Goal: Task Accomplishment & Management: Complete application form

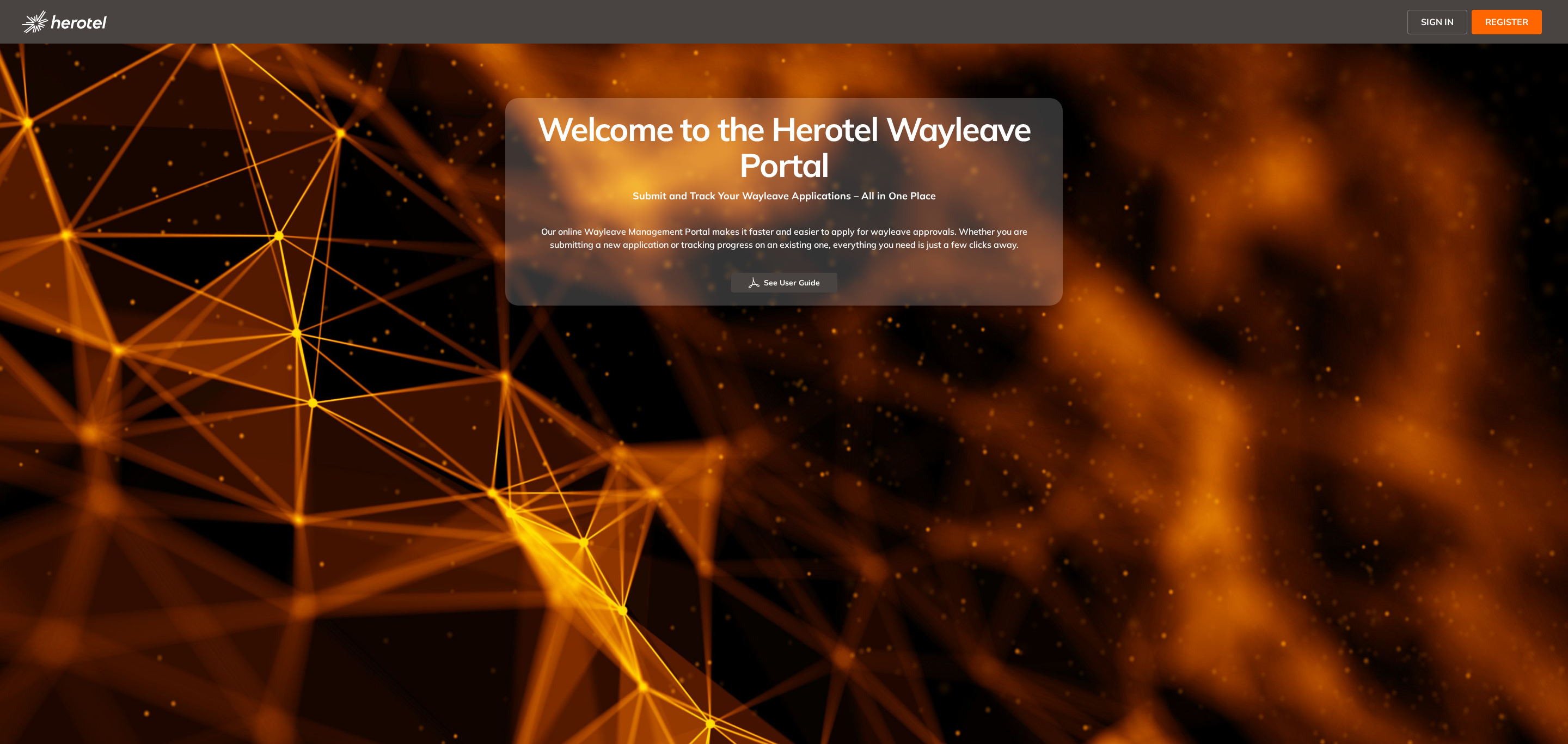
click at [1454, 17] on span "SIGN IN" at bounding box center [1437, 22] width 33 height 13
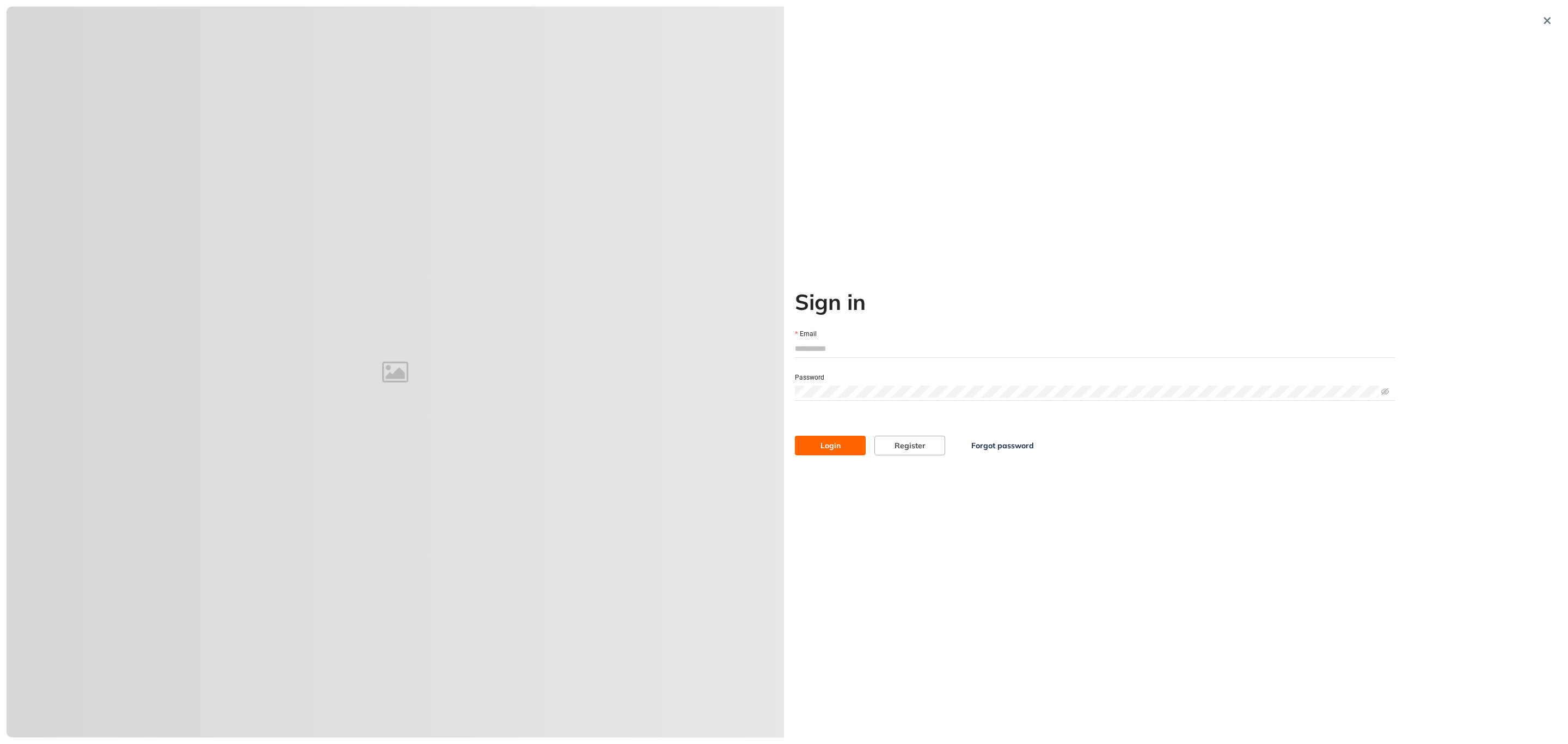
type input "**********"
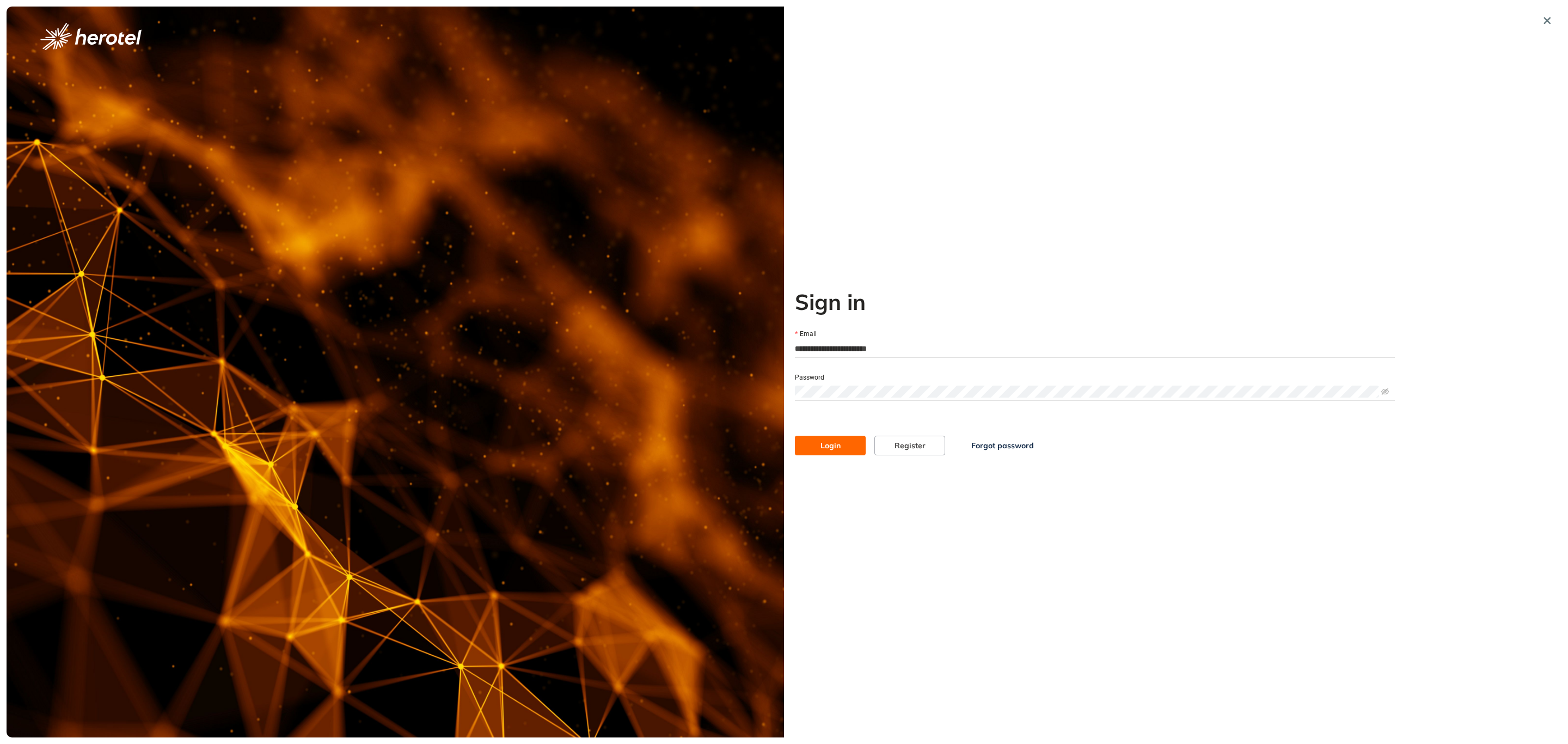
click at [805, 447] on button "Login" at bounding box center [830, 446] width 70 height 20
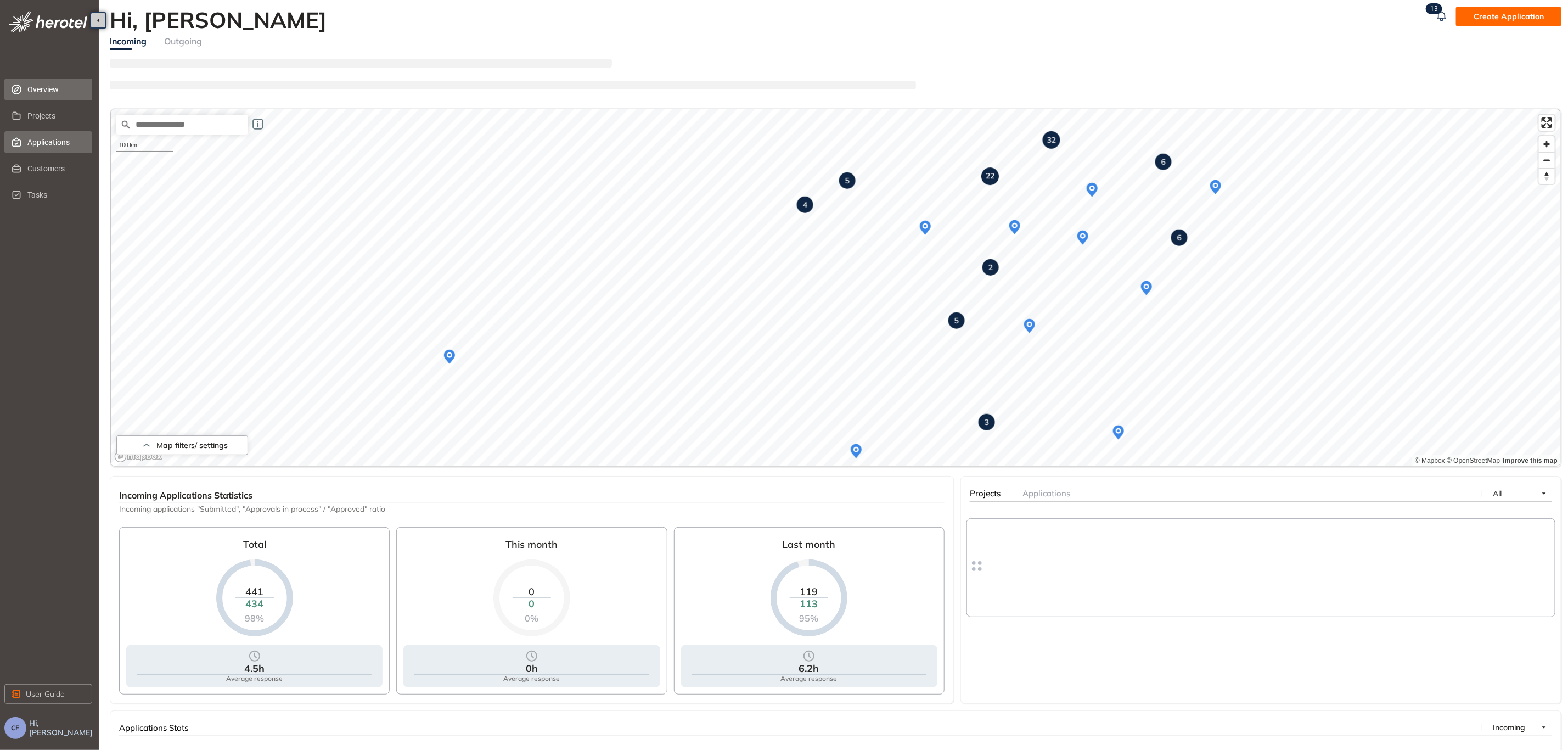
click at [39, 146] on span "Applications" at bounding box center [55, 142] width 56 height 22
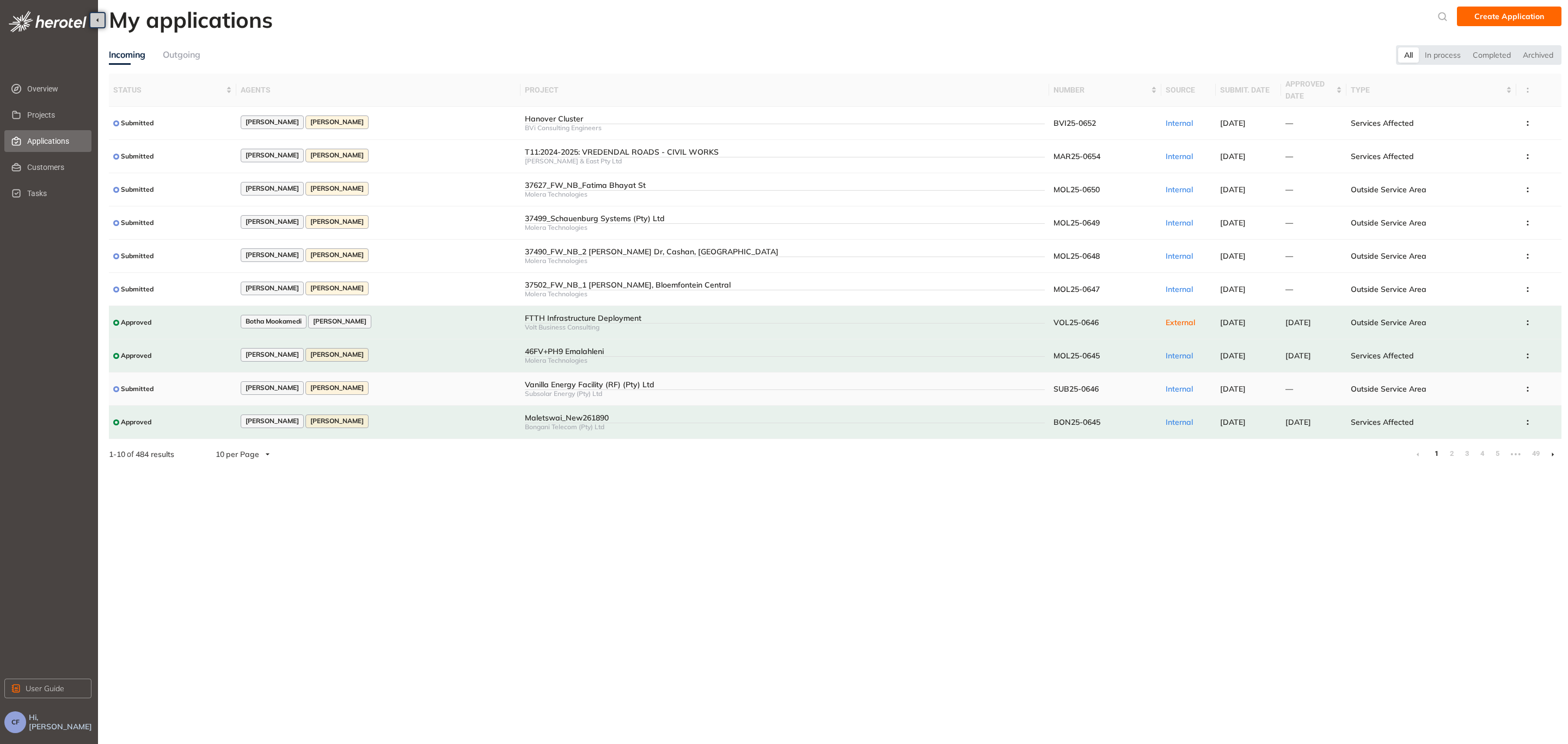
click at [545, 383] on div "Vanilla Energy Facility (RF) (Pty) Ltd" at bounding box center [785, 385] width 520 height 10
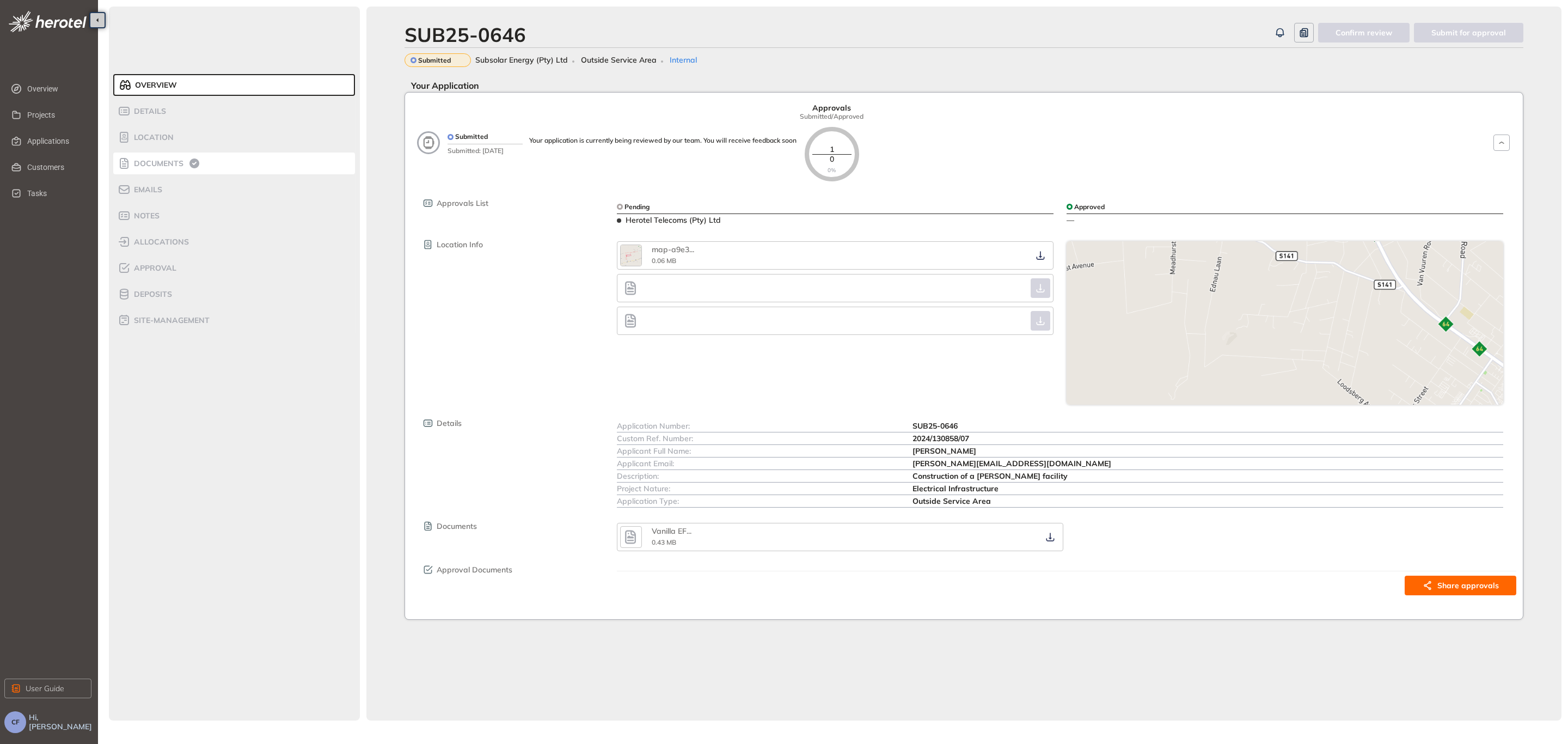
click at [167, 164] on span "Documents" at bounding box center [157, 164] width 53 height 10
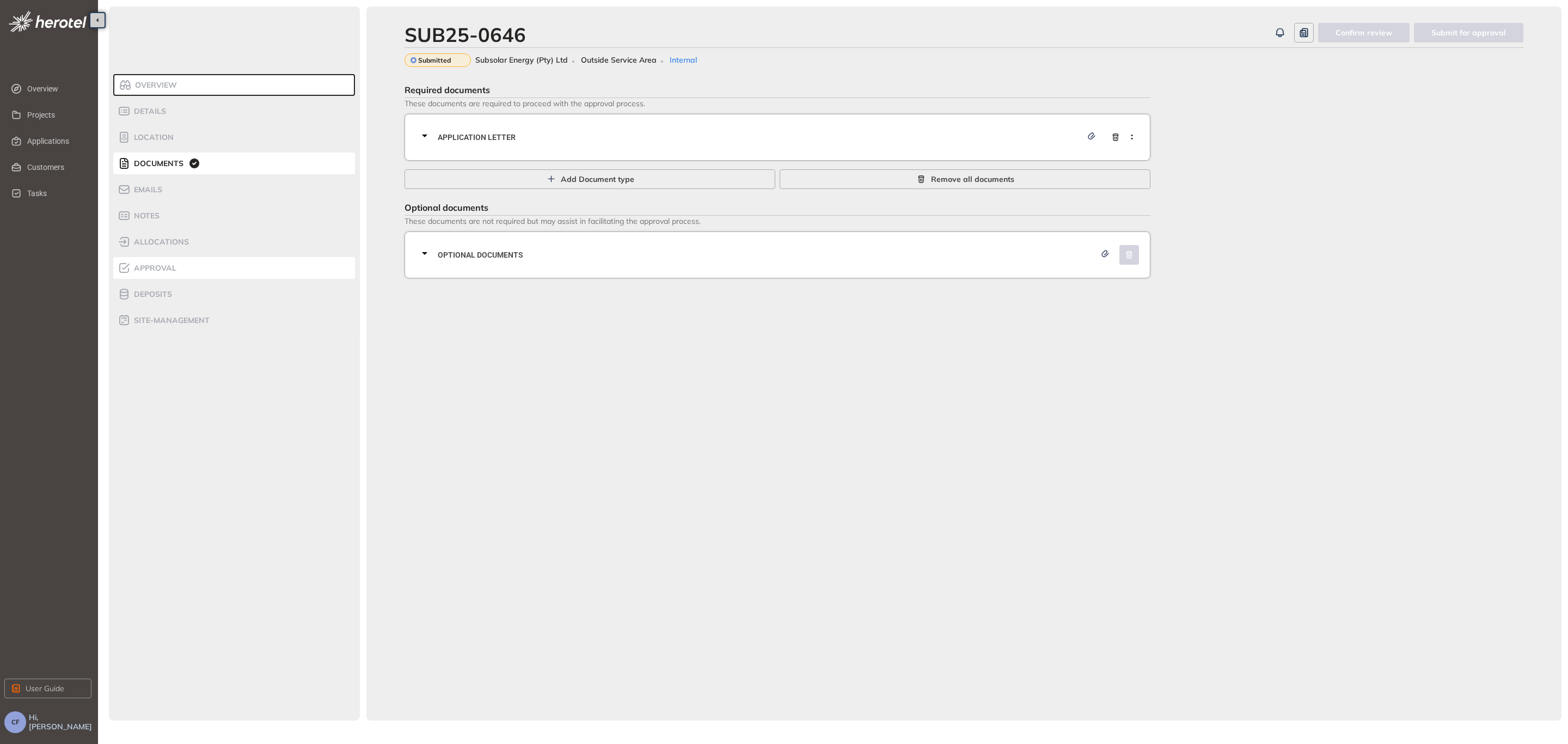
click at [161, 260] on li "Approval" at bounding box center [234, 267] width 242 height 22
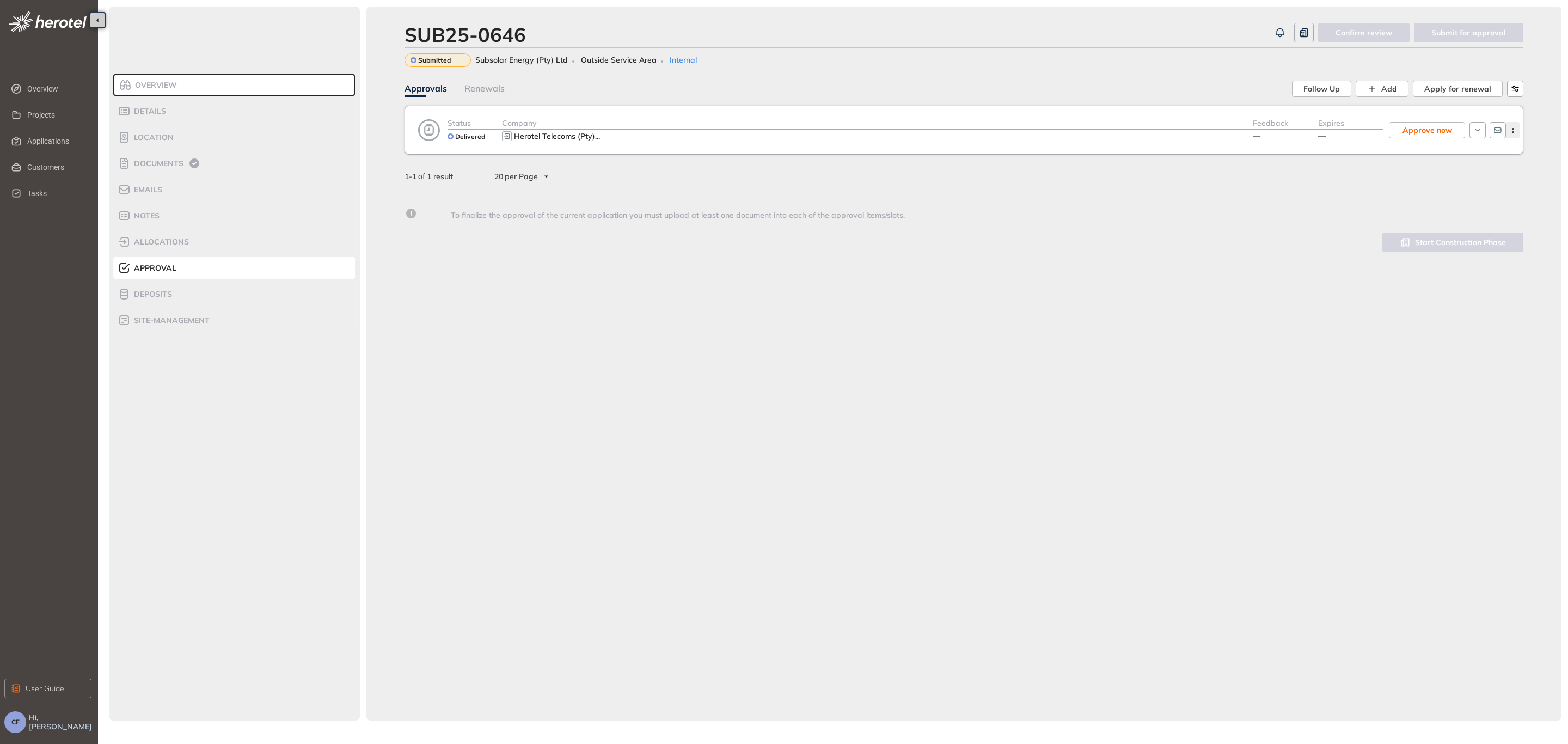
click at [1518, 125] on button "button" at bounding box center [1513, 130] width 14 height 17
click at [1490, 174] on span "View approval form" at bounding box center [1472, 175] width 74 height 10
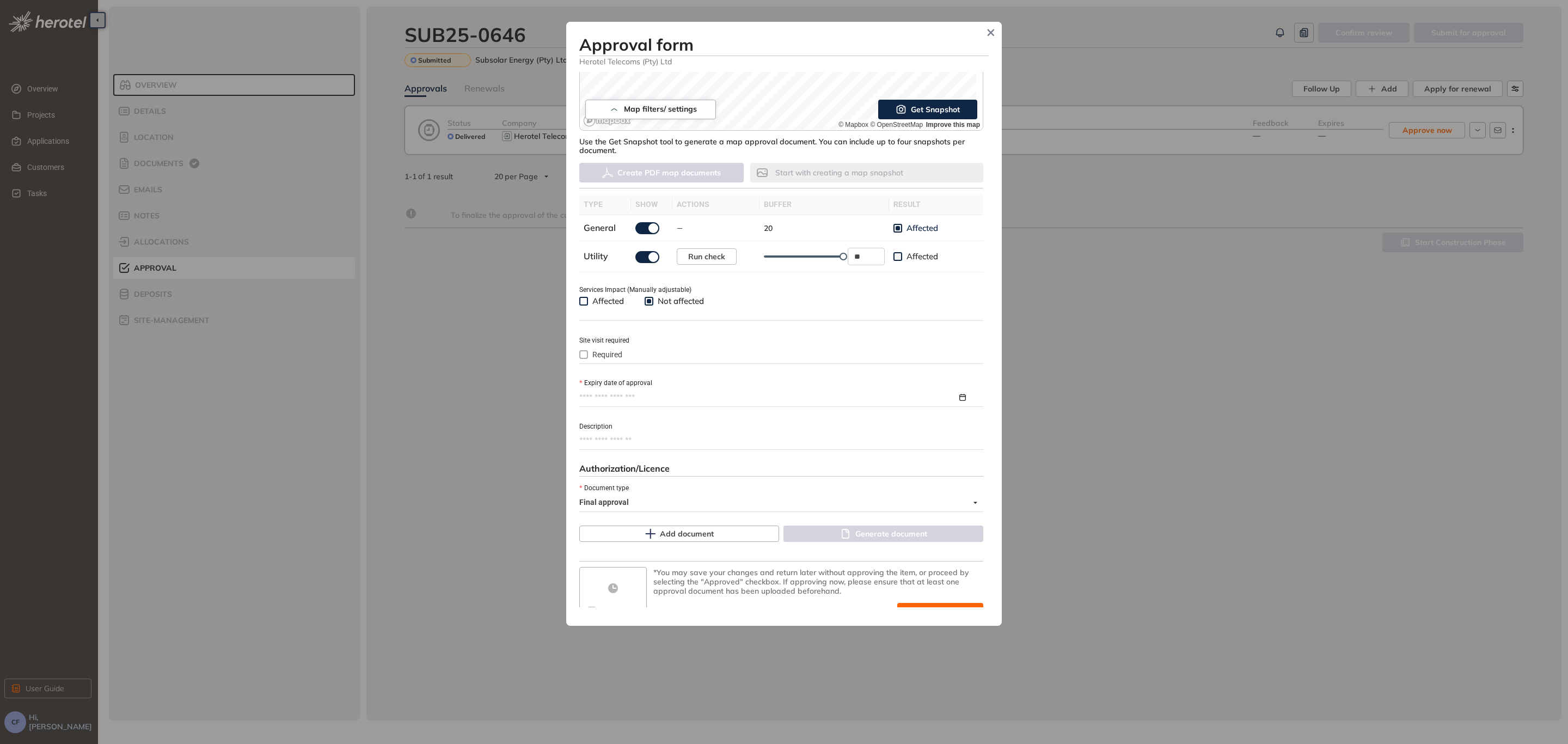
scroll to position [250, 0]
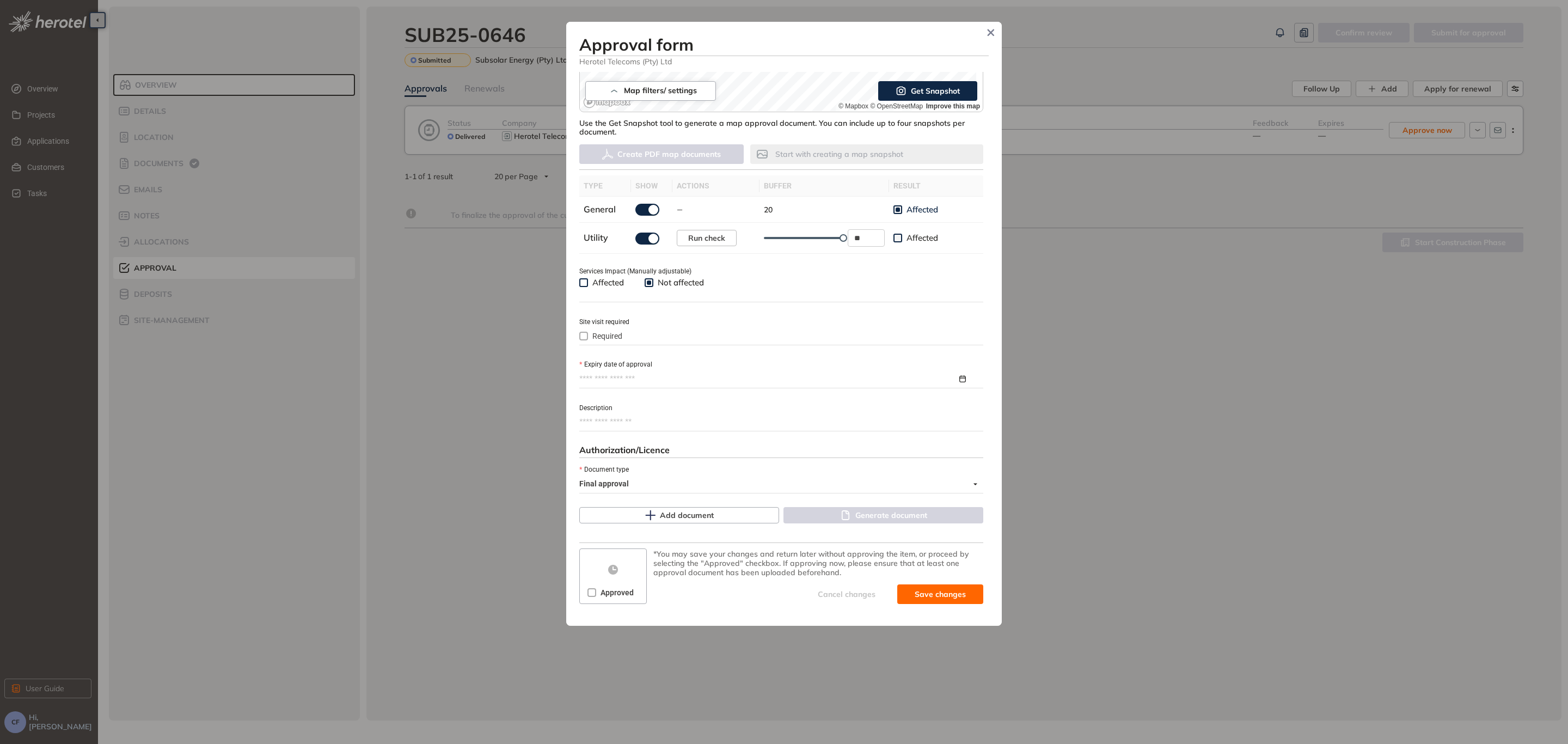
click at [640, 333] on div "Required" at bounding box center [781, 336] width 404 height 12
click at [593, 338] on span "Required" at bounding box center [607, 336] width 38 height 12
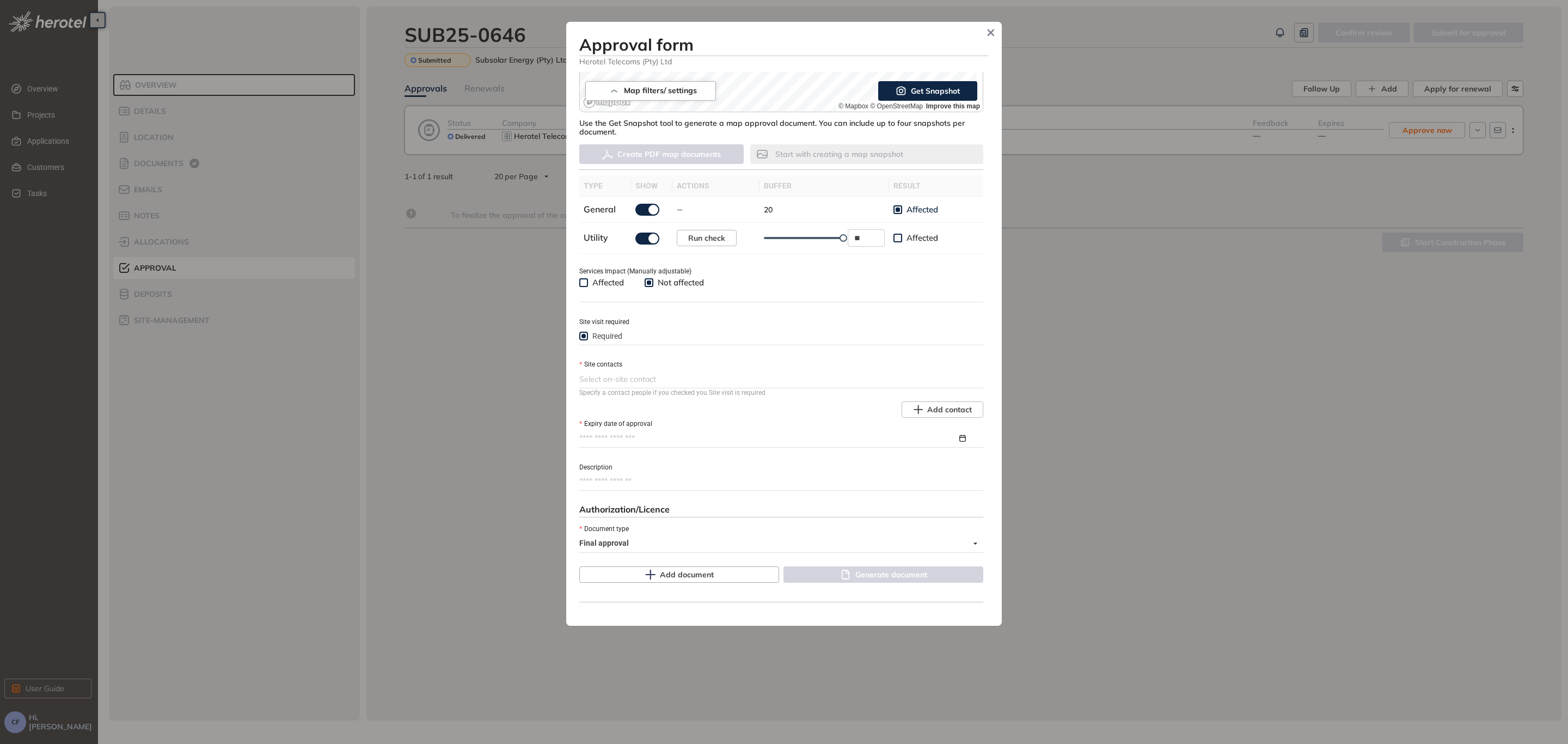
click at [599, 343] on div "Required" at bounding box center [781, 336] width 404 height 17
click at [597, 340] on span "Required" at bounding box center [607, 336] width 38 height 12
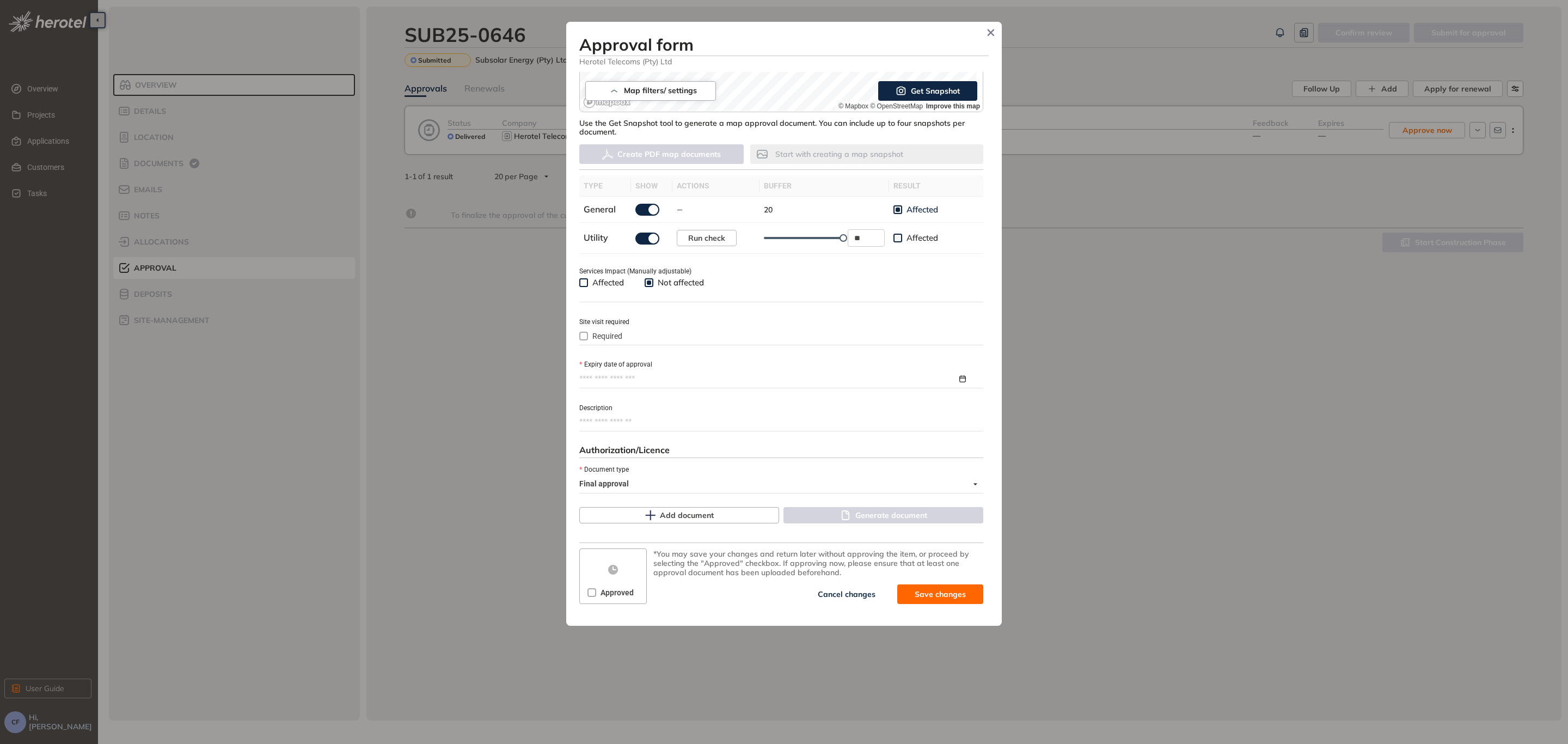
click at [603, 380] on input "Expiry date of approval" at bounding box center [768, 379] width 378 height 12
click at [754, 406] on span "button" at bounding box center [757, 406] width 5 height 5
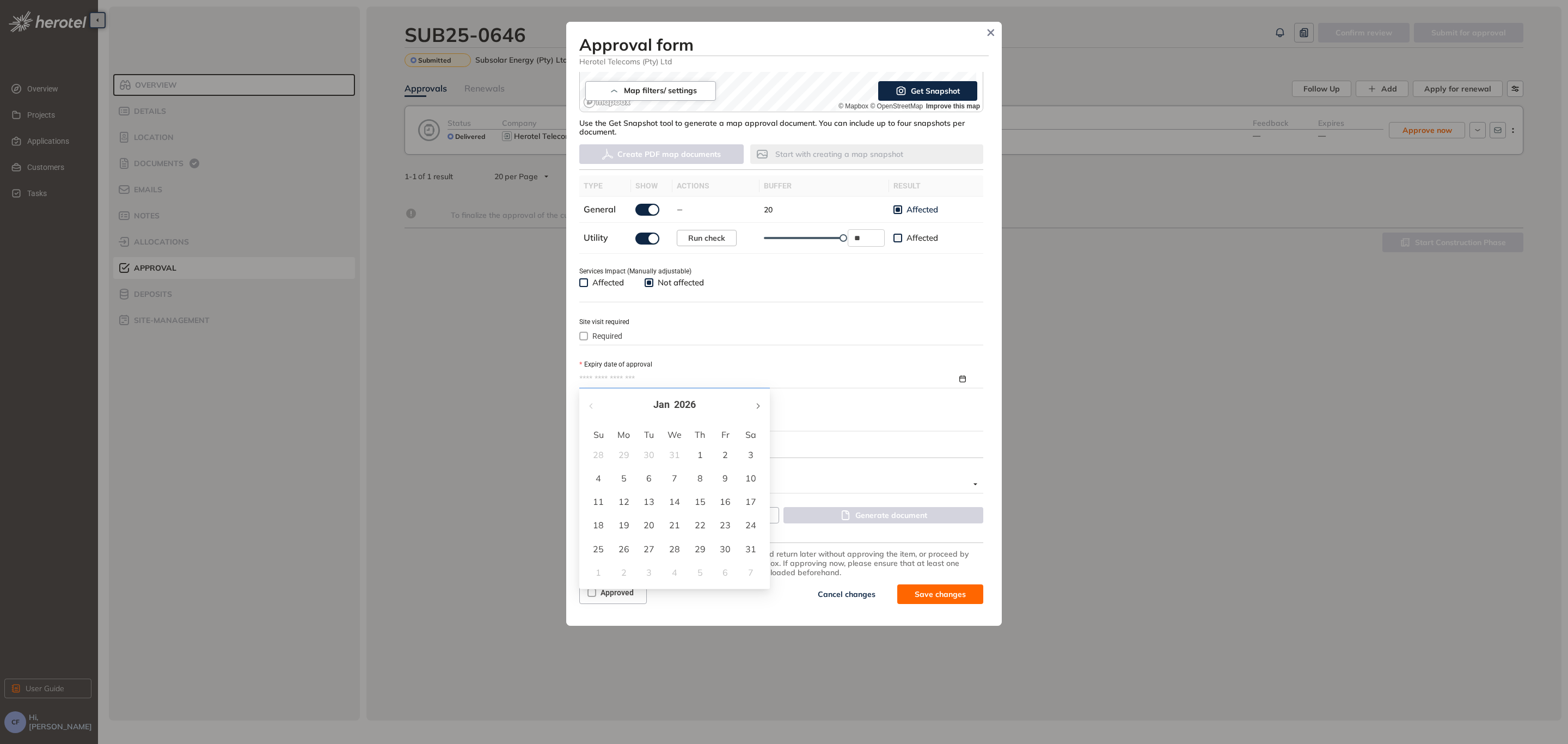
click at [754, 406] on span "button" at bounding box center [757, 406] width 5 height 5
click at [752, 406] on button "button" at bounding box center [758, 405] width 12 height 23
type input "**********"
click at [601, 450] on div "1" at bounding box center [598, 454] width 13 height 13
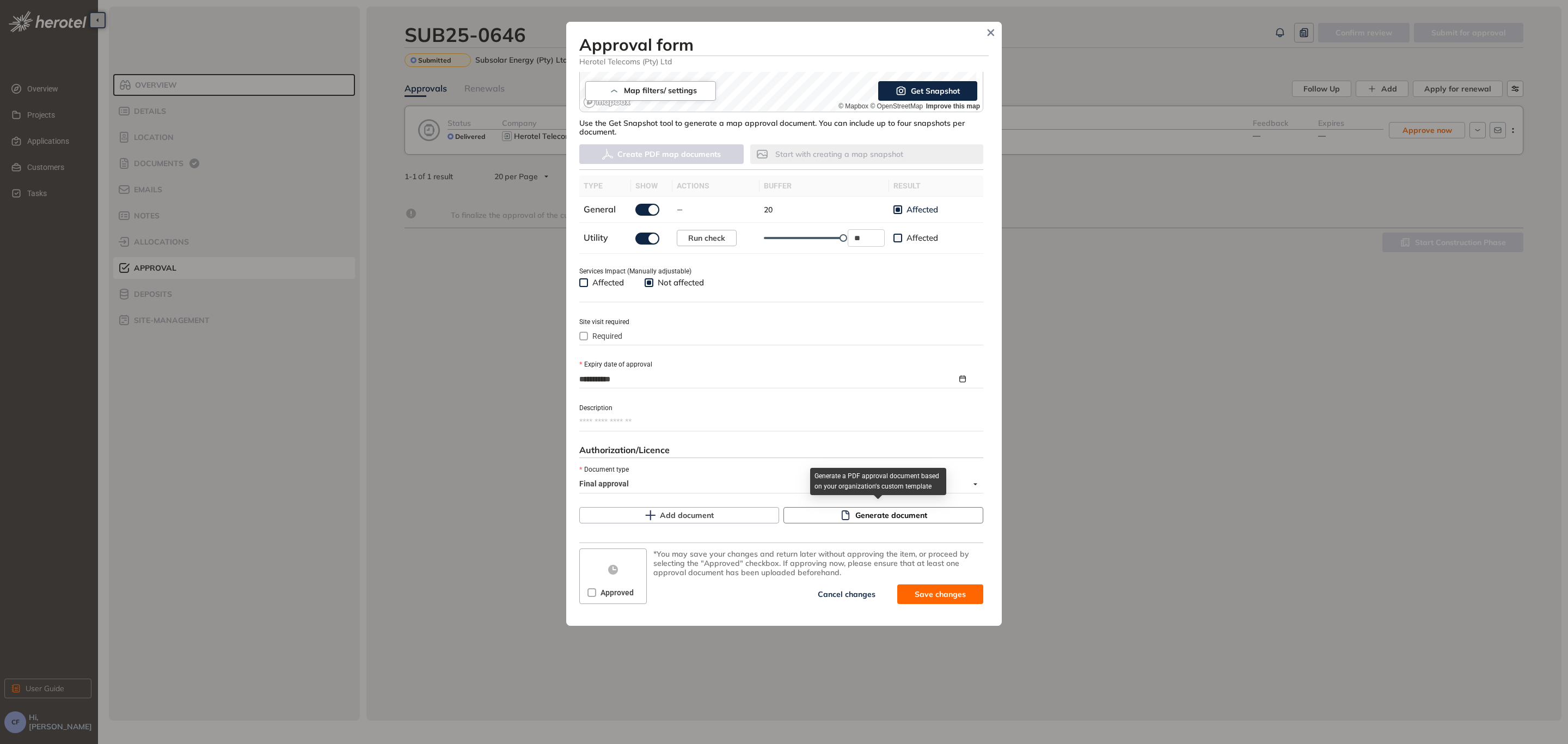
click at [861, 519] on span "Generate document" at bounding box center [891, 515] width 72 height 12
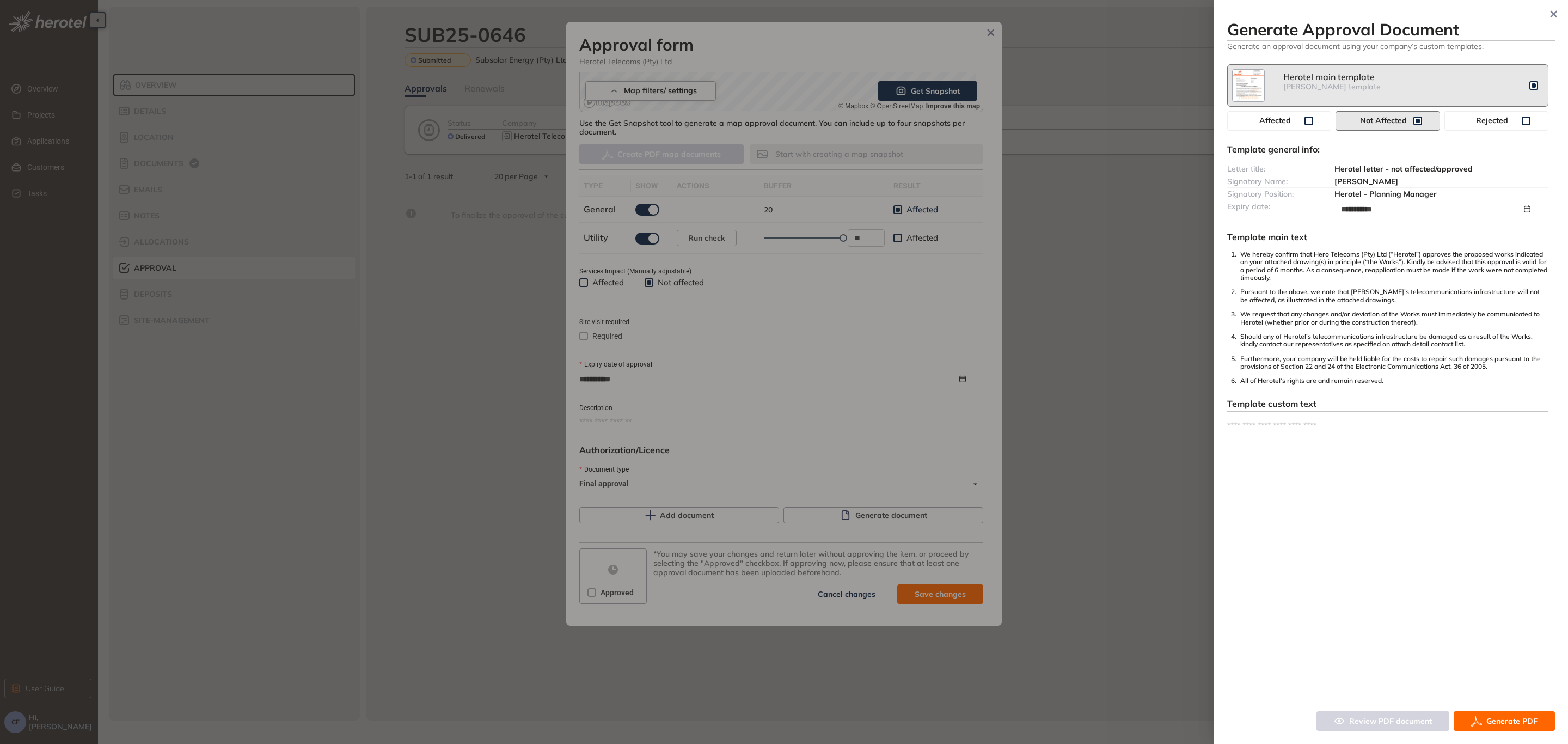
click at [1515, 728] on button "Generate PDF" at bounding box center [1504, 721] width 101 height 20
click at [1551, 13] on icon "button" at bounding box center [1554, 14] width 11 height 8
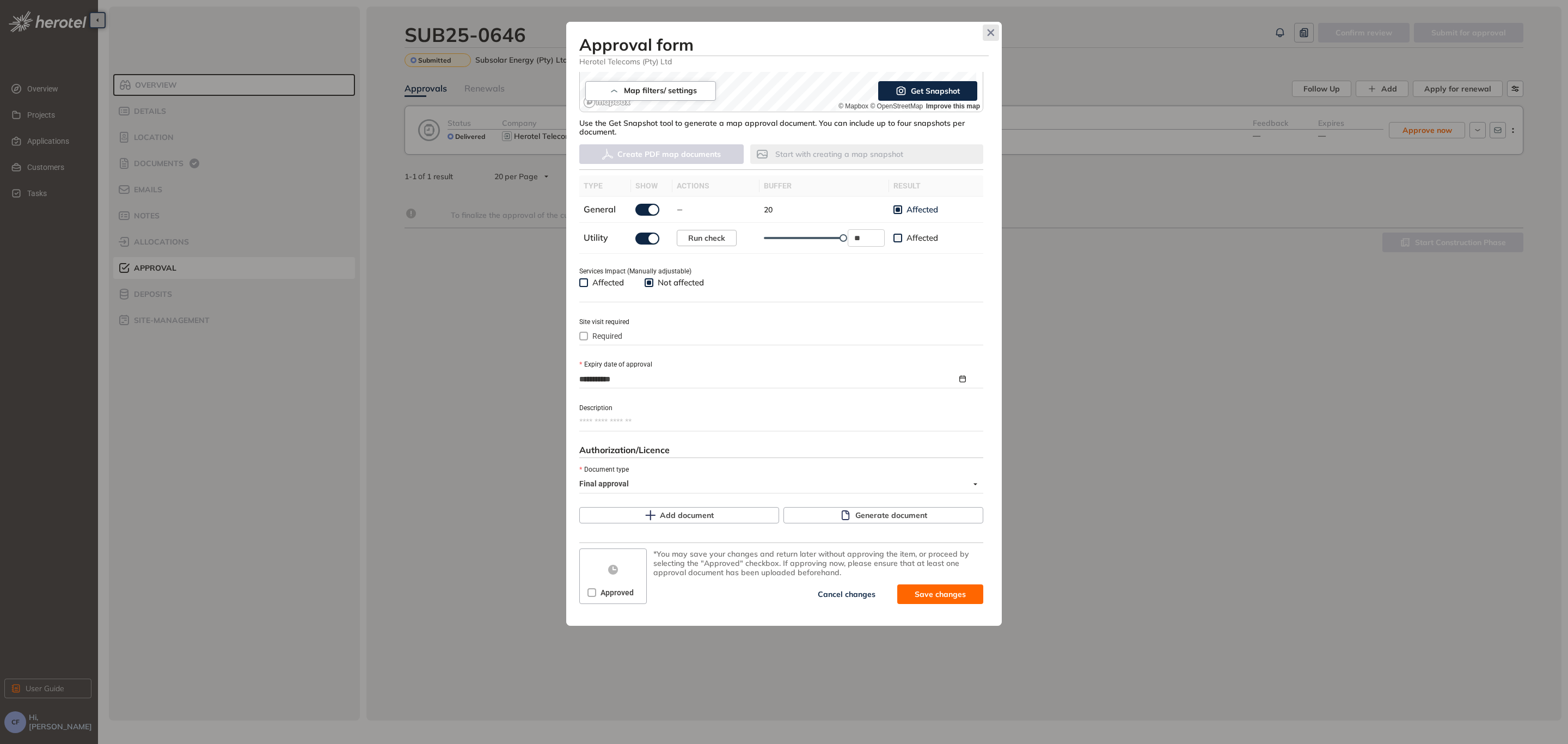
click at [987, 30] on icon "Close" at bounding box center [990, 32] width 8 height 8
type textarea "**********"
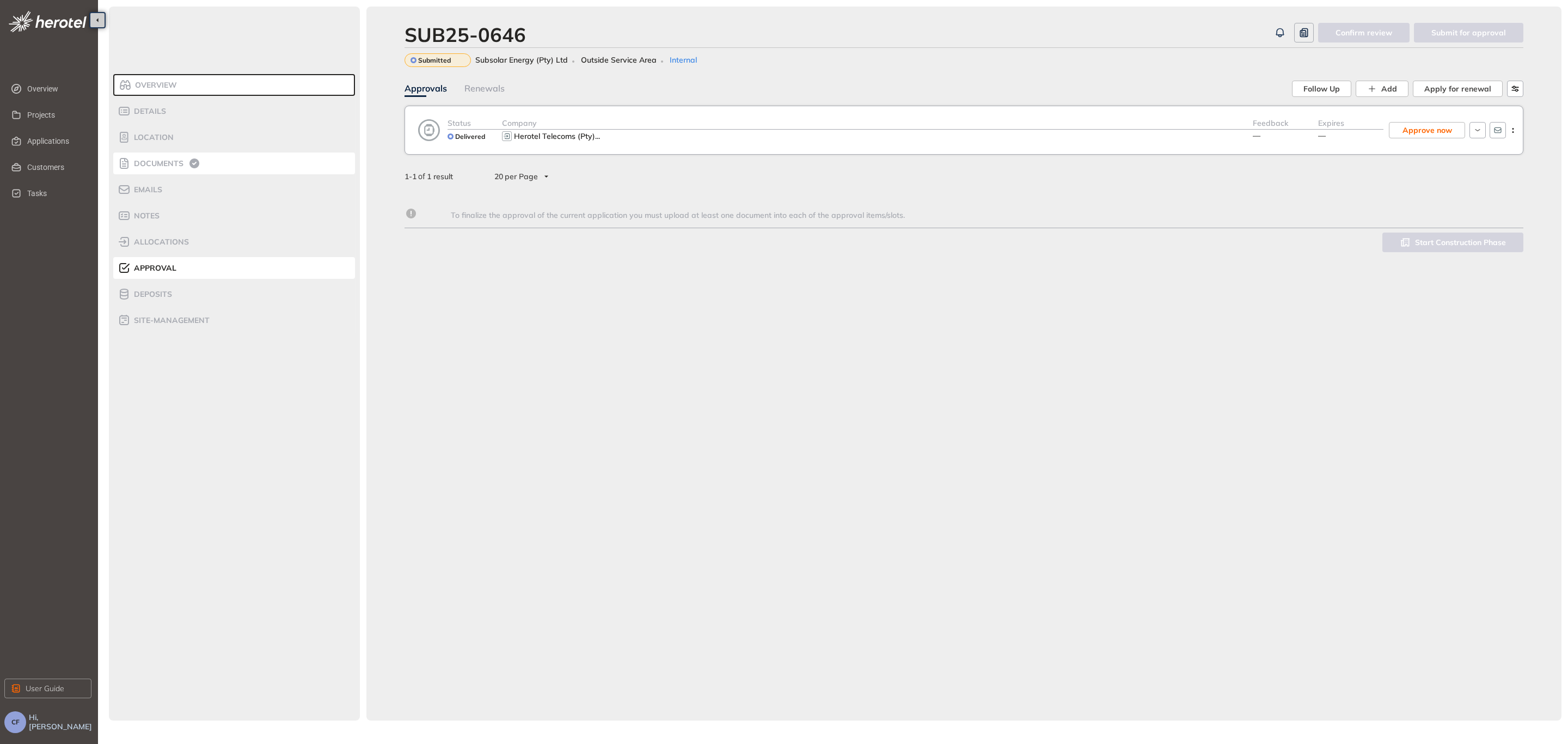
click at [167, 171] on li "Documents" at bounding box center [234, 163] width 242 height 22
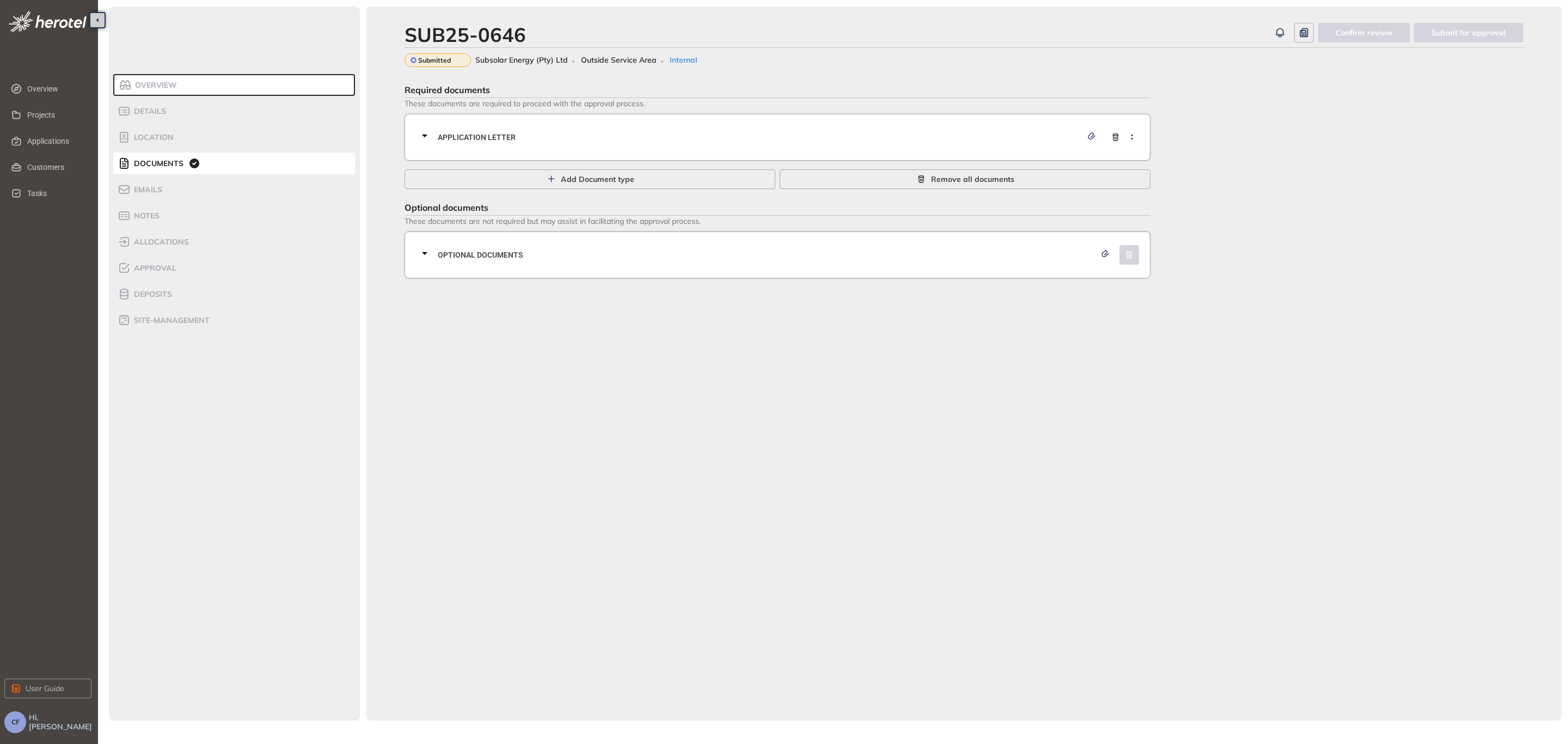
click at [447, 133] on span "Application letter" at bounding box center [760, 137] width 644 height 12
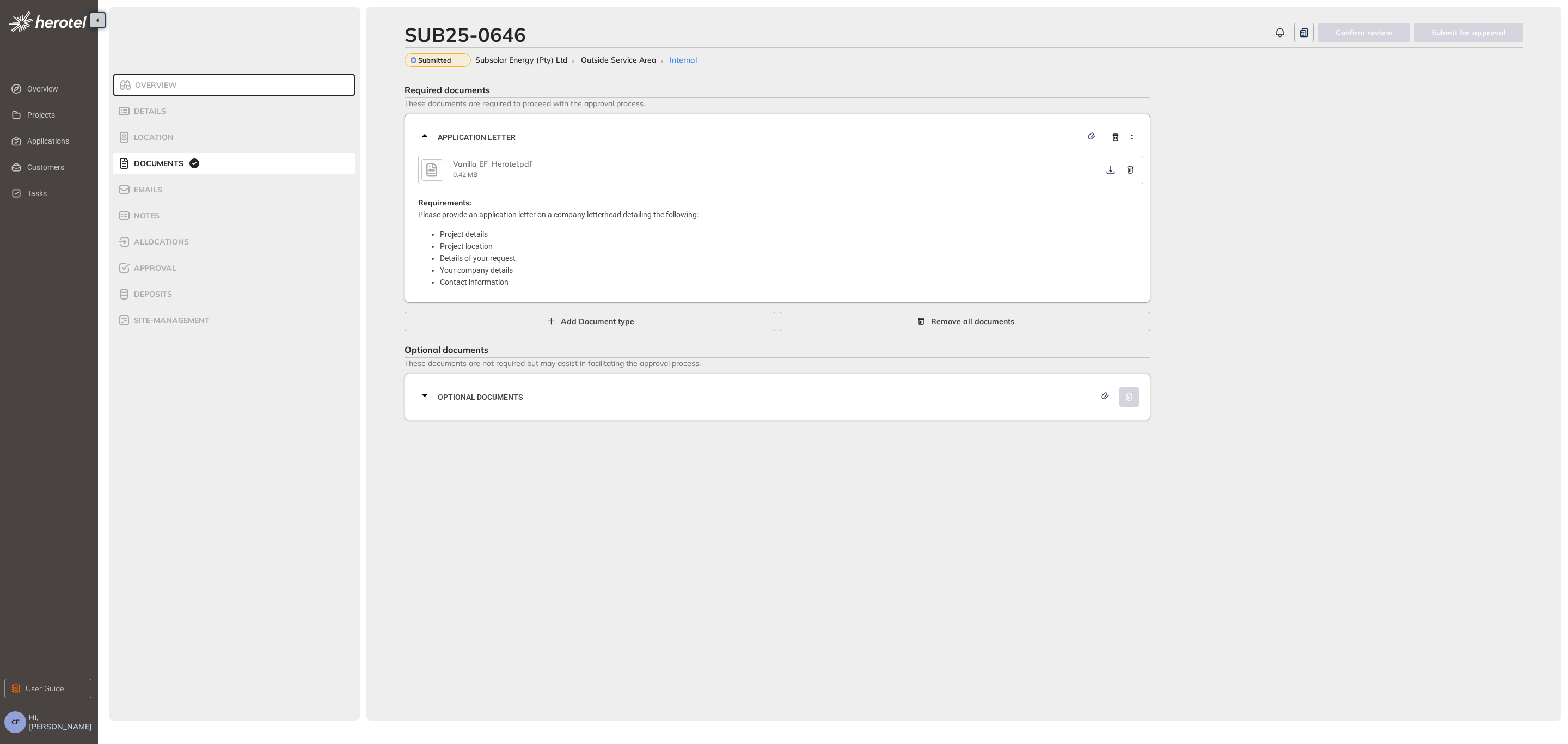
click at [426, 172] on icon "button" at bounding box center [432, 170] width 17 height 20
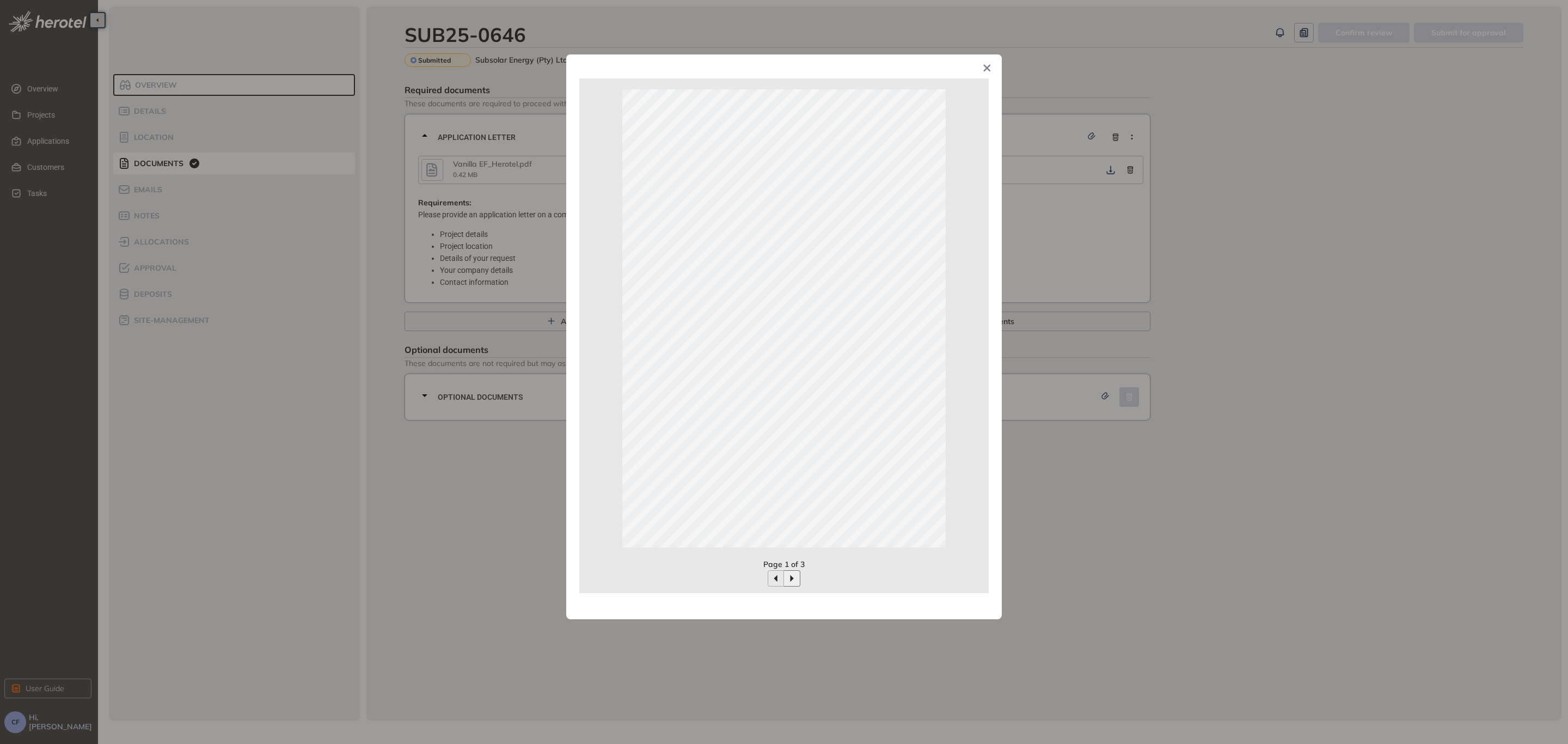
click at [793, 572] on button "button" at bounding box center [792, 578] width 17 height 17
click at [985, 66] on icon "Close" at bounding box center [988, 68] width 7 height 7
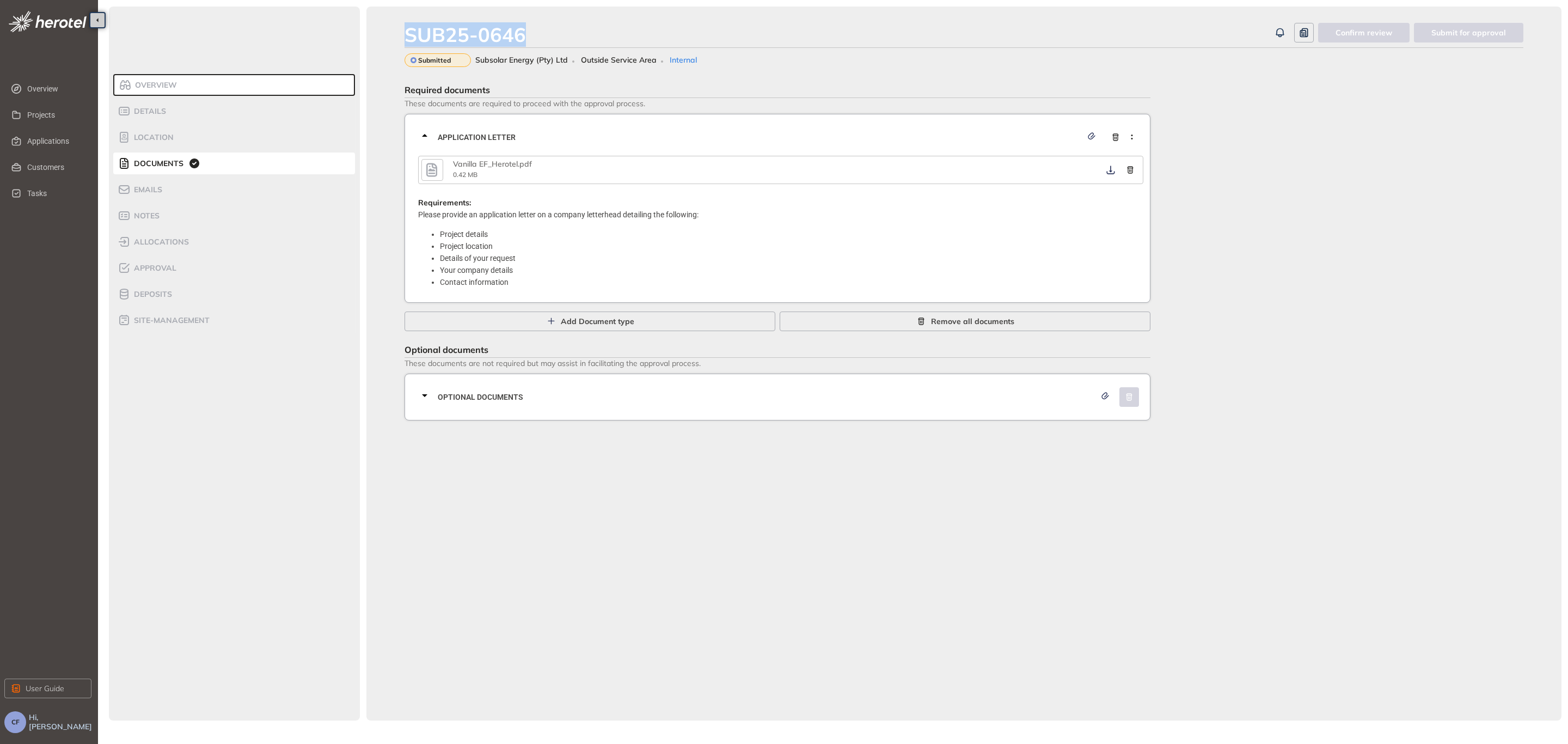
drag, startPoint x: 404, startPoint y: 33, endPoint x: 534, endPoint y: 31, distance: 130.0
click at [534, 31] on div "SUB25-0646 Confirm review Submit for approval Submitted Subsolar Energy (Pty) L…" at bounding box center [963, 364] width 1195 height 714
copy div "SUB25-0646"
click at [38, 145] on span "Applications" at bounding box center [55, 141] width 56 height 22
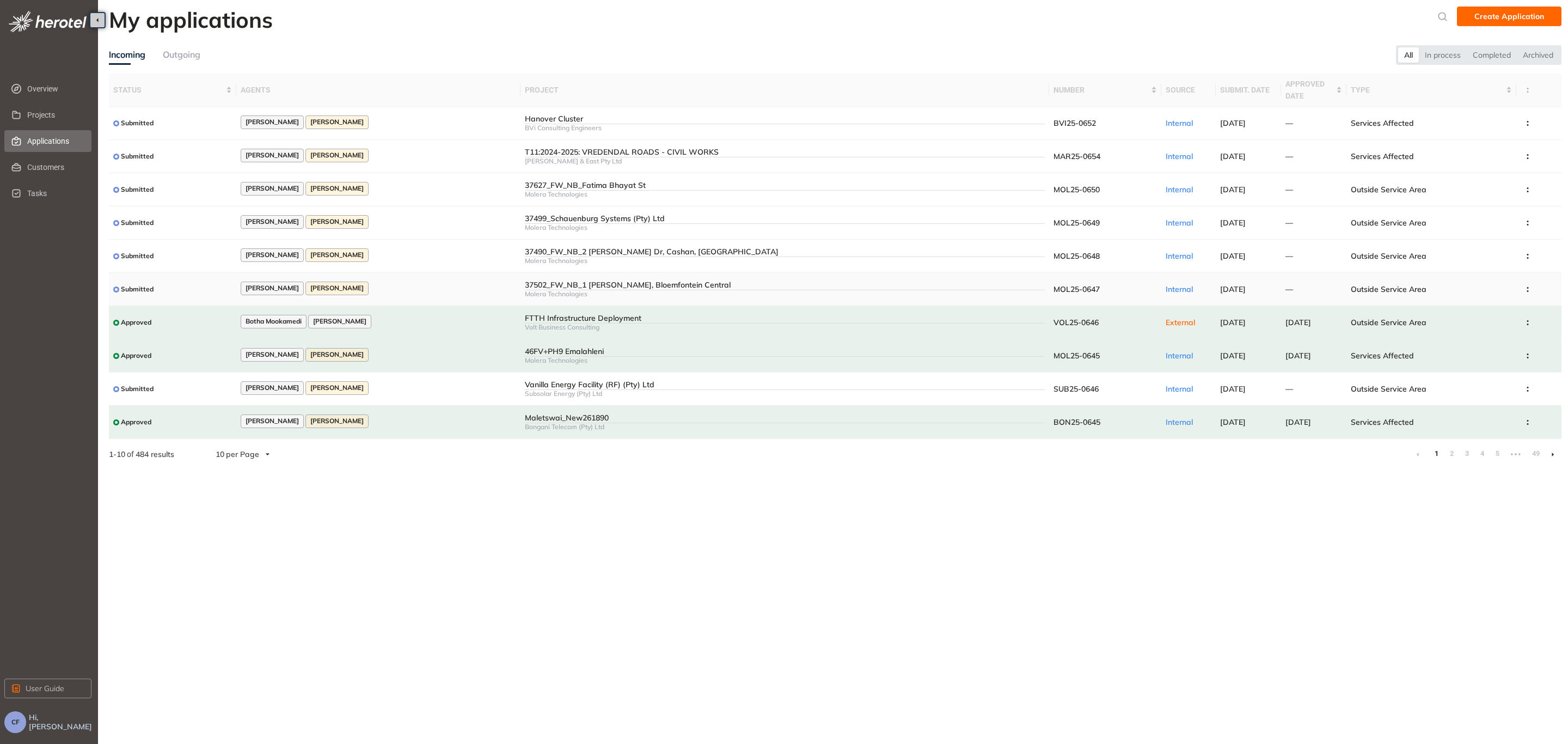
click at [462, 283] on div "[PERSON_NAME] [PERSON_NAME]" at bounding box center [379, 289] width 276 height 15
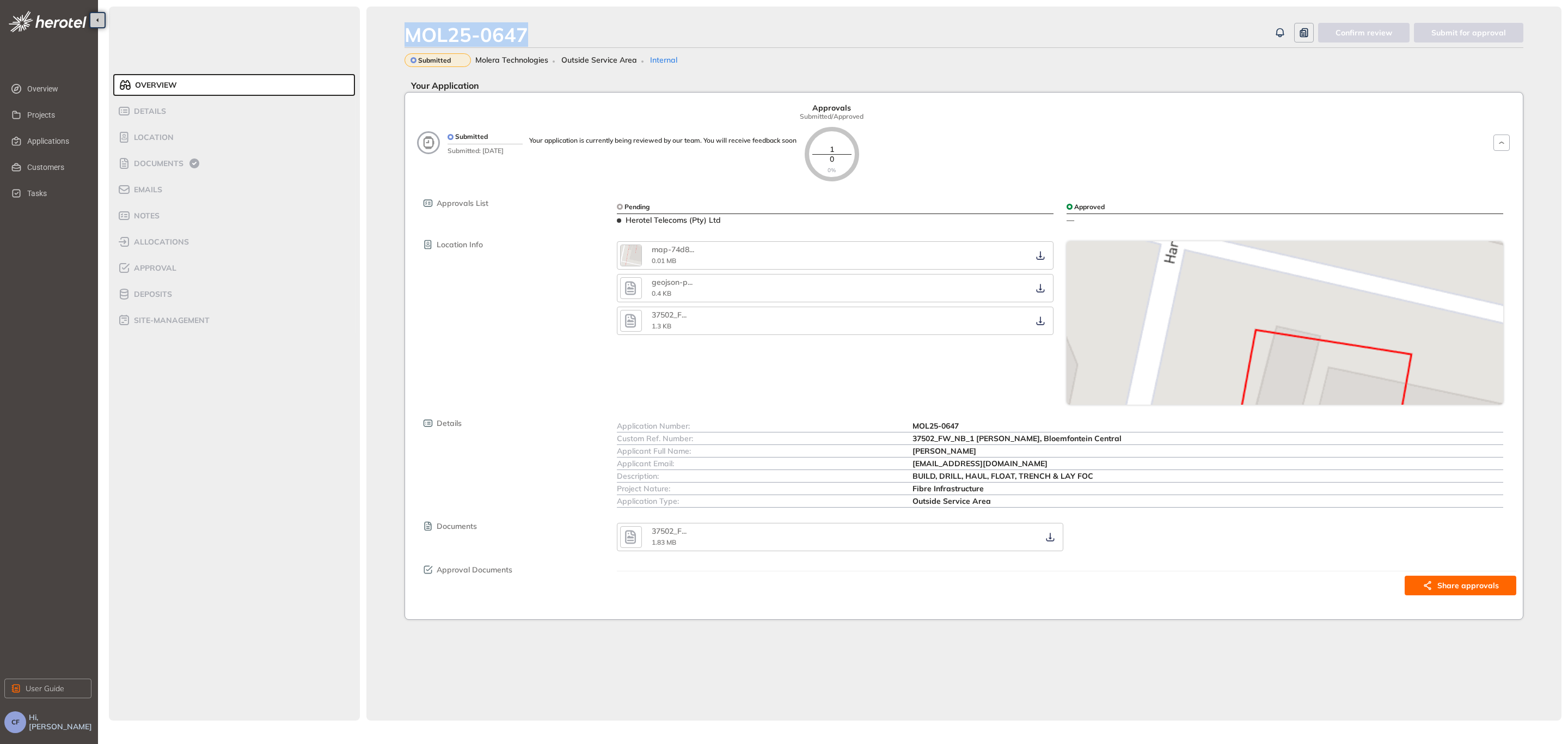
drag, startPoint x: 534, startPoint y: 33, endPoint x: 389, endPoint y: 32, distance: 145.0
click at [393, 34] on div "MOL25-0647 Confirm review Submit for approval Submitted Molera Technologies Out…" at bounding box center [963, 364] width 1195 height 714
copy div "MOL25-0647"
click at [150, 267] on span "Approval" at bounding box center [153, 268] width 46 height 10
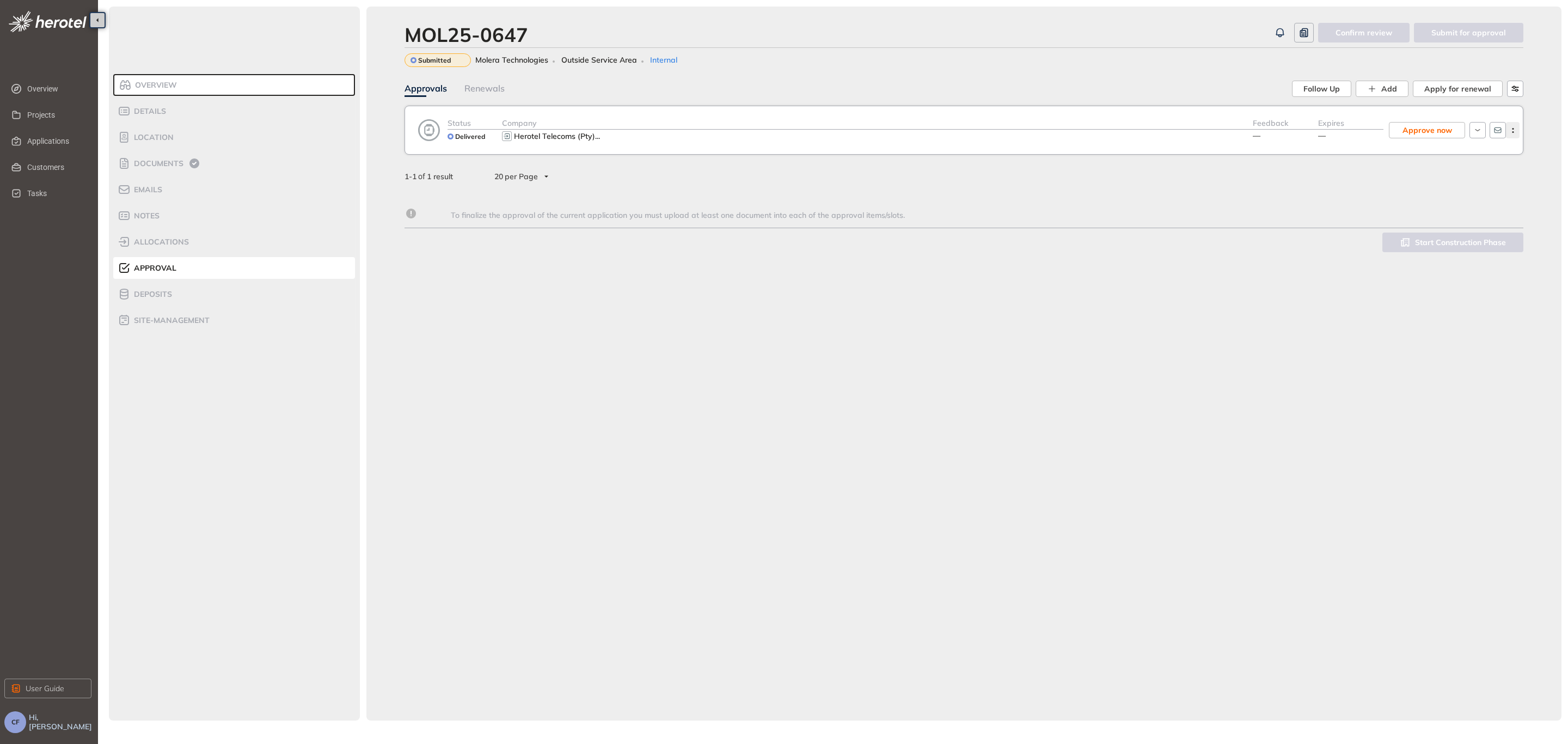
click at [1519, 127] on button "button" at bounding box center [1513, 130] width 14 height 17
click at [1471, 169] on button "View approval form" at bounding box center [1468, 175] width 94 height 17
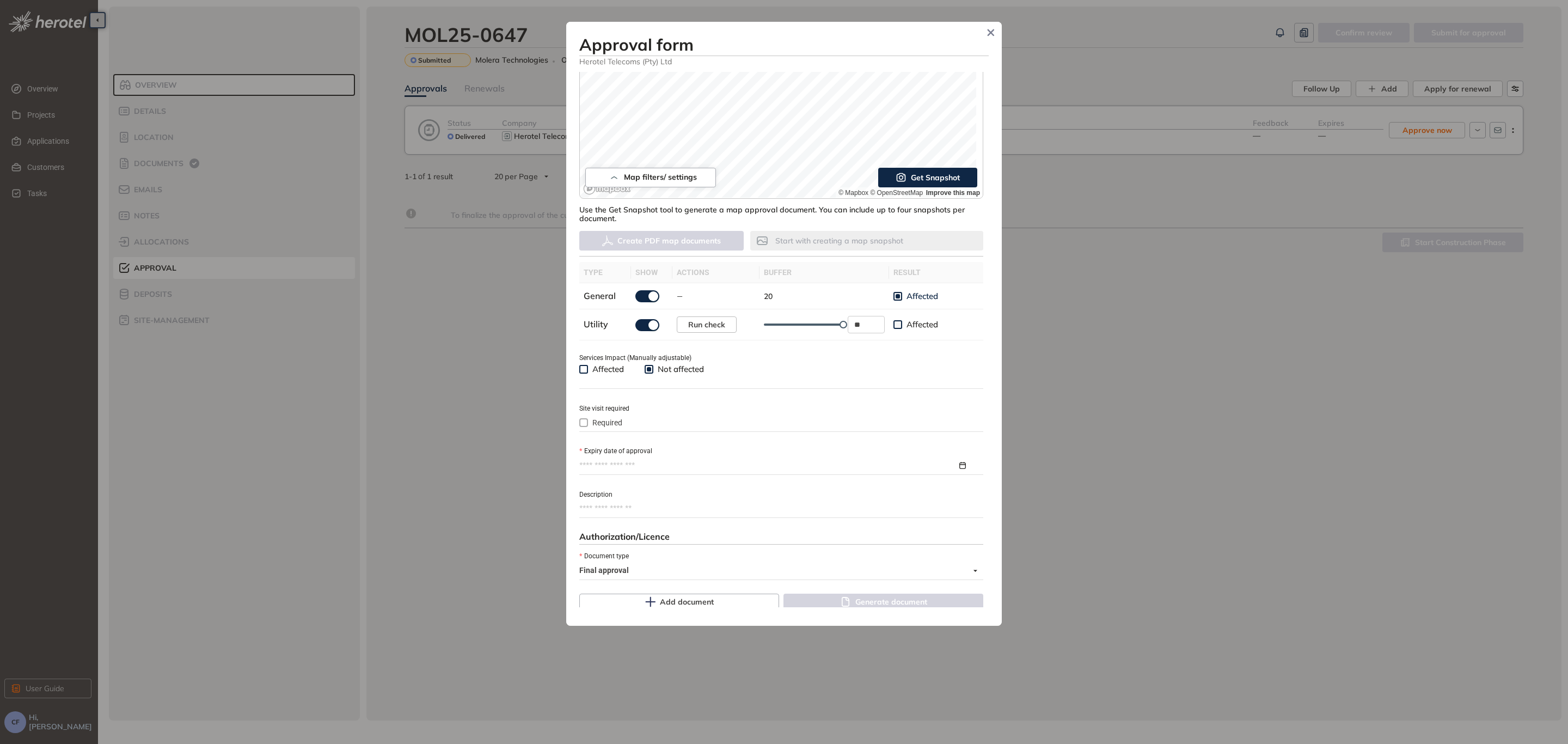
scroll to position [245, 0]
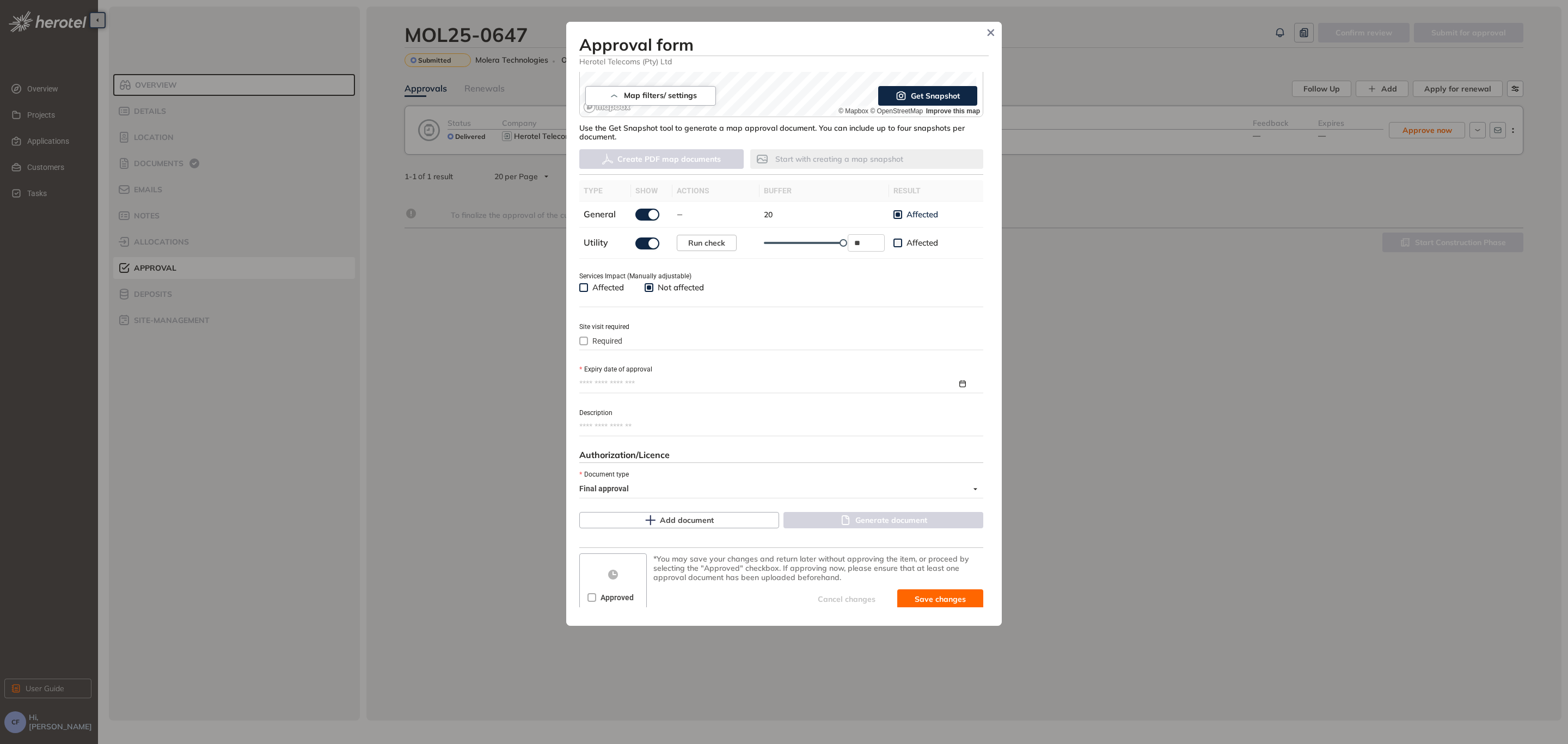
click at [666, 380] on input "Expiry date of approval" at bounding box center [768, 384] width 378 height 12
click at [756, 406] on button "button" at bounding box center [758, 410] width 12 height 23
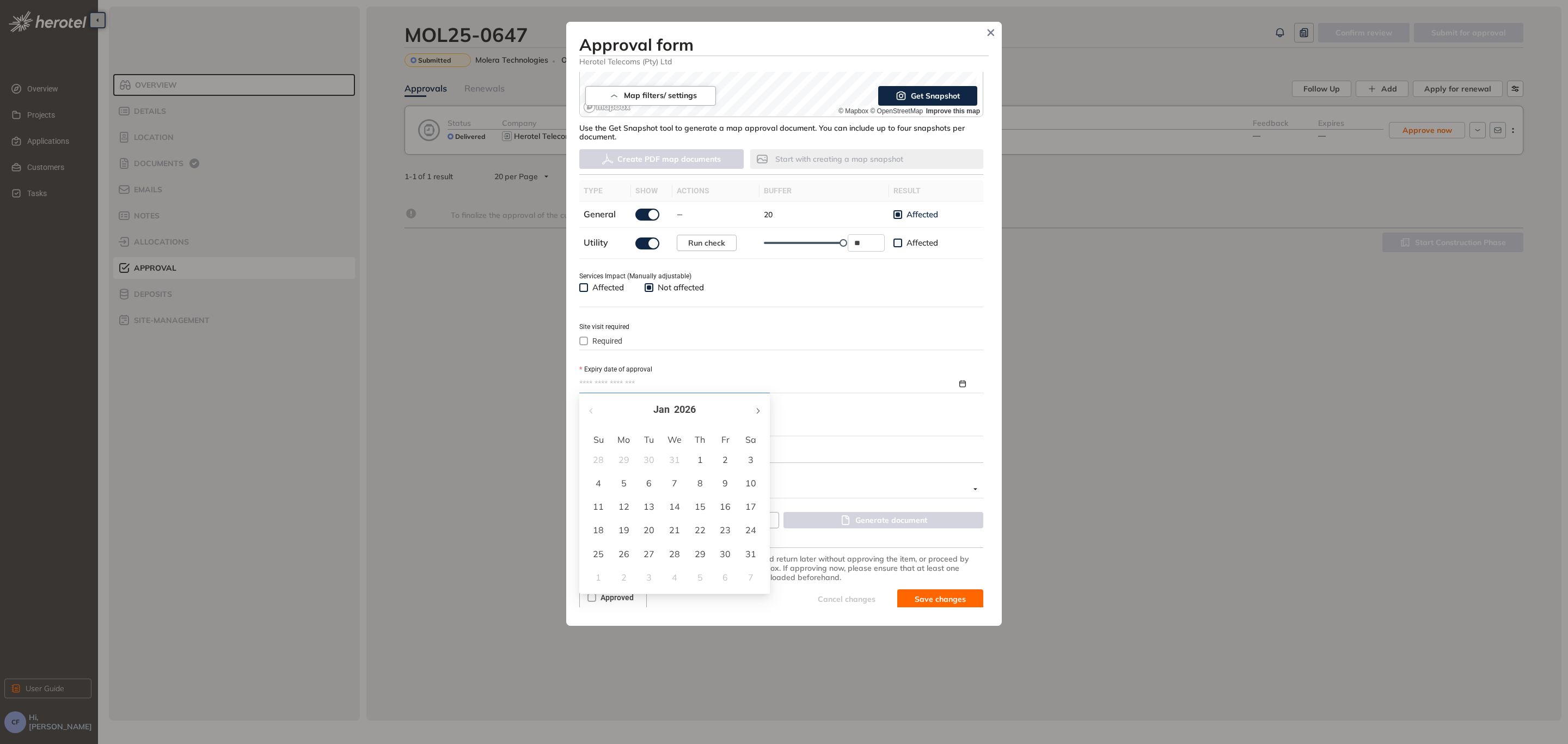
click at [756, 406] on button "button" at bounding box center [758, 410] width 12 height 23
click at [756, 406] on button "button" at bounding box center [758, 410] width 12 height 23
type input "**********"
click at [593, 459] on div "1" at bounding box center [598, 459] width 13 height 13
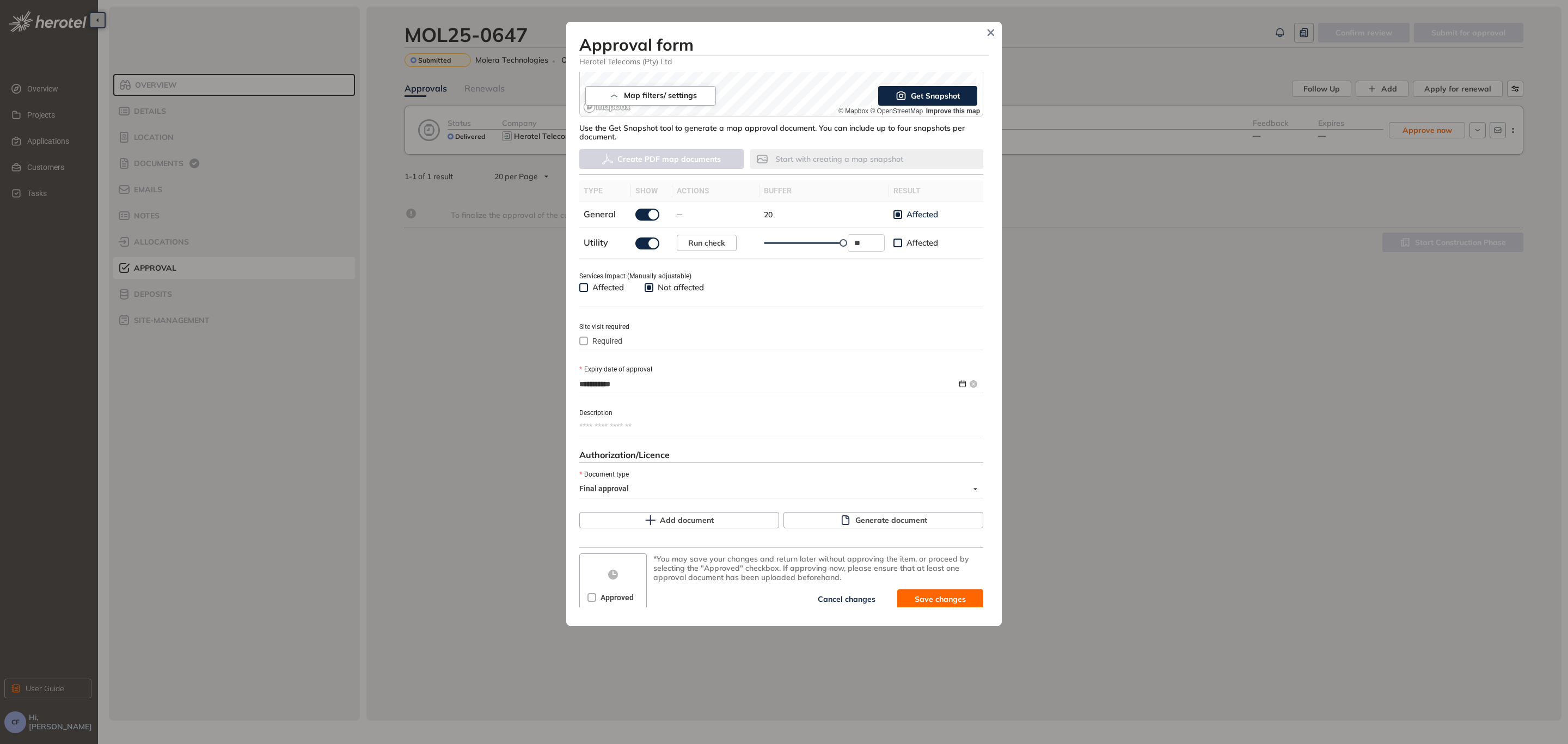
click at [642, 385] on input "**********" at bounding box center [768, 384] width 378 height 12
click at [592, 406] on button "button" at bounding box center [592, 410] width 12 height 23
click at [765, 408] on div "[DATE]" at bounding box center [674, 410] width 191 height 33
click at [774, 365] on div "Expiry date of approval" at bounding box center [781, 369] width 404 height 12
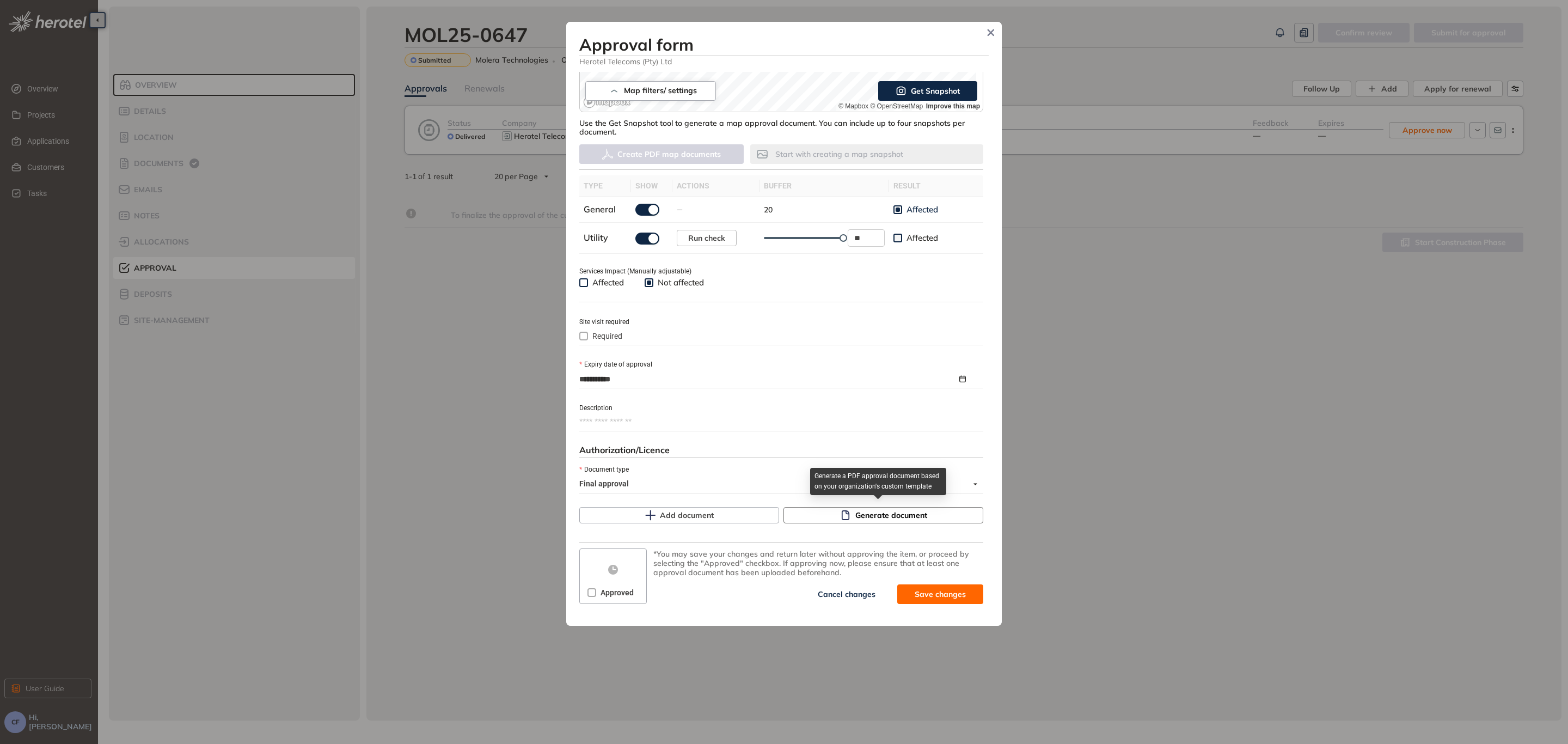
click at [855, 518] on span "Generate document" at bounding box center [891, 515] width 72 height 12
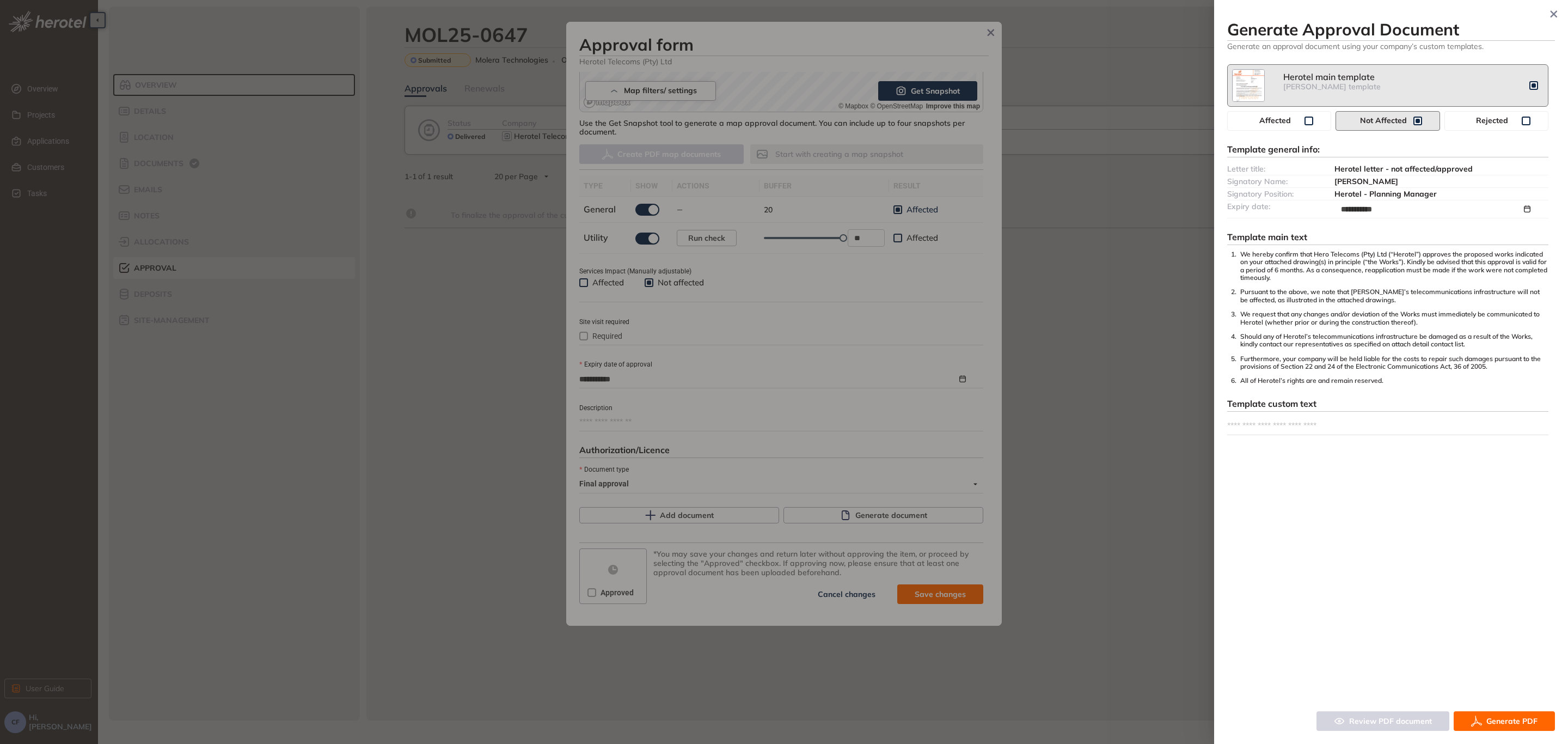
click at [1510, 724] on span "Generate PDF" at bounding box center [1511, 721] width 51 height 12
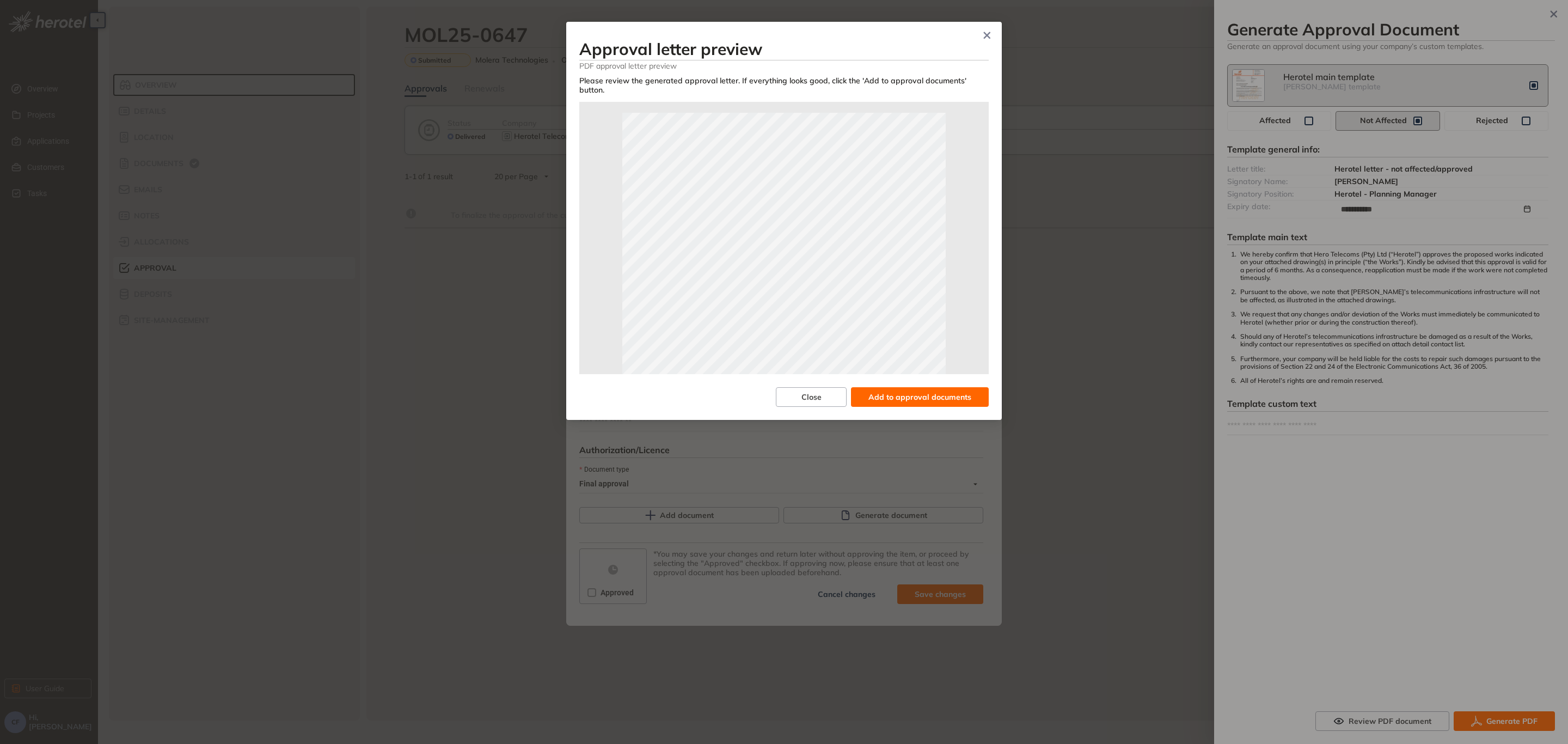
click at [900, 391] on span "Add to approval documents" at bounding box center [920, 397] width 103 height 12
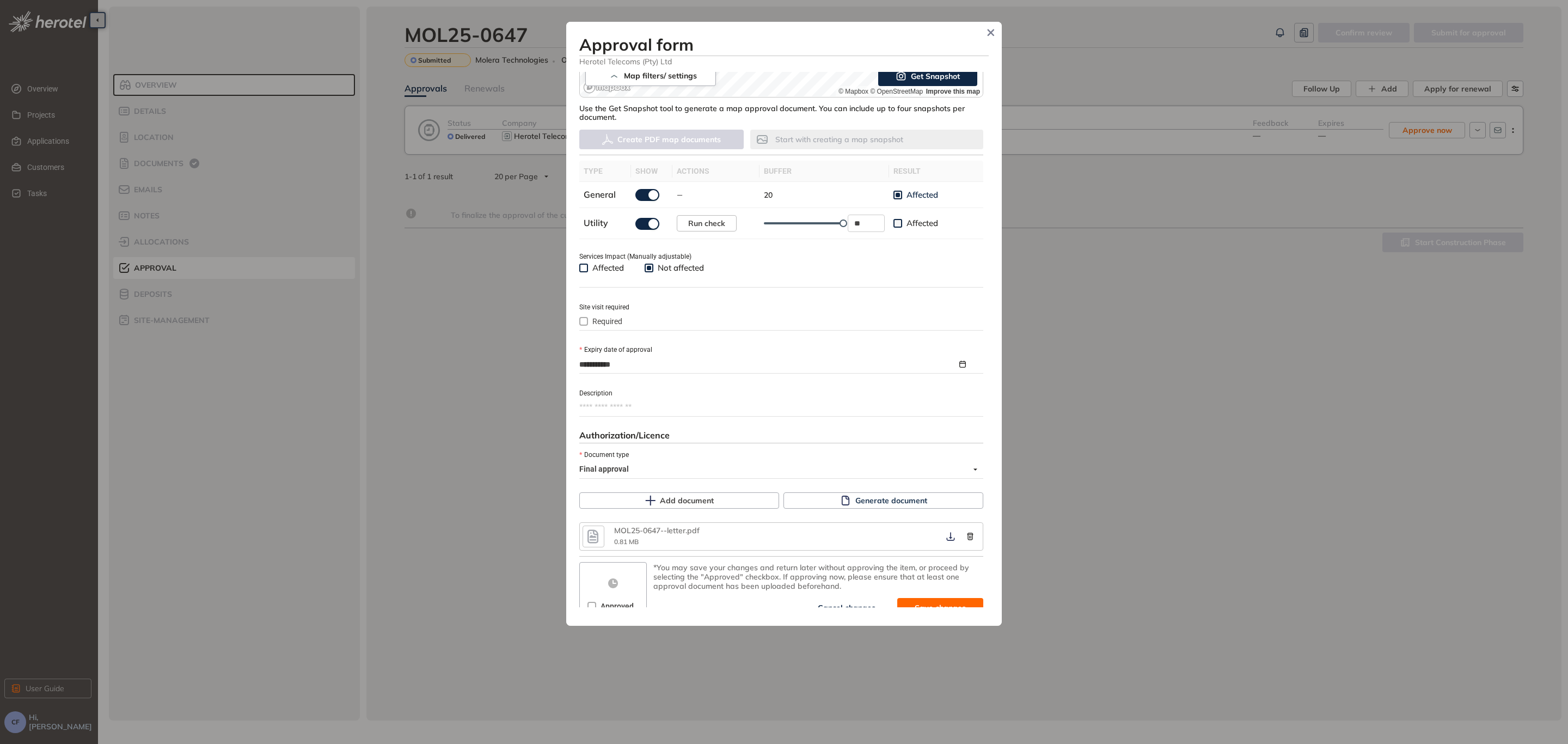
scroll to position [278, 0]
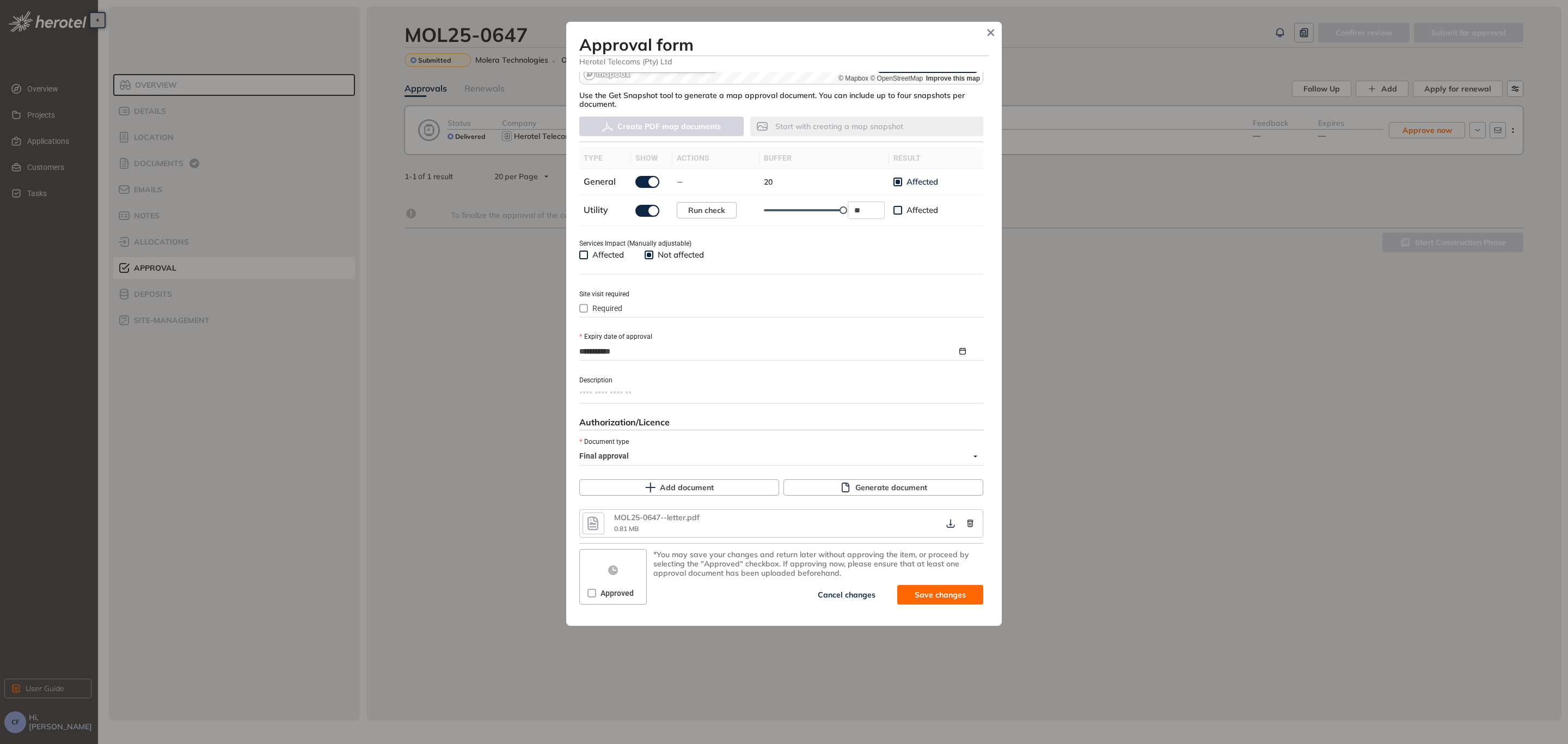
click at [607, 596] on span "Approved" at bounding box center [617, 593] width 42 height 12
click at [945, 521] on icon "button" at bounding box center [950, 523] width 11 height 9
click at [912, 593] on span "Save and approve" at bounding box center [932, 594] width 68 height 12
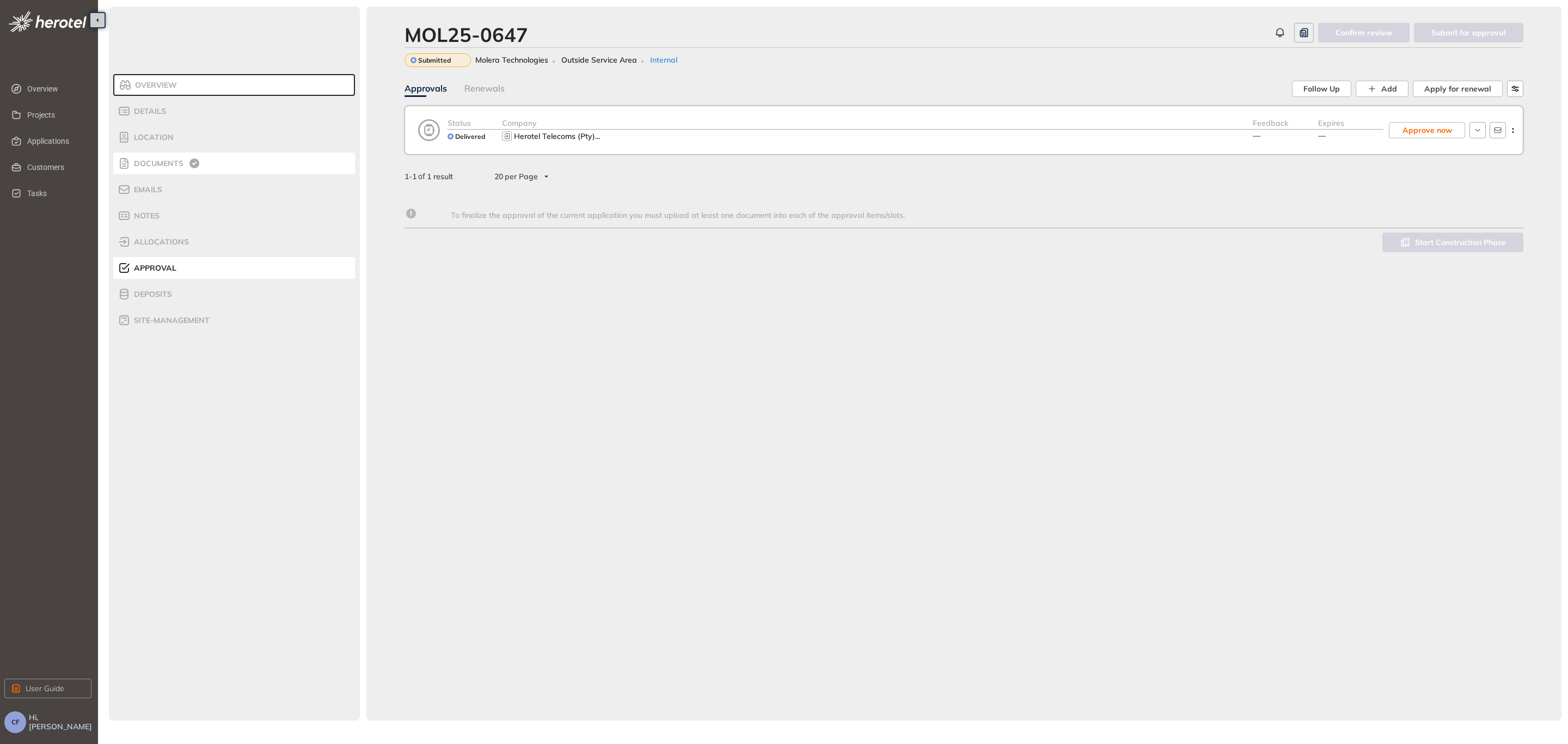
click at [158, 158] on div "Documents" at bounding box center [164, 163] width 92 height 13
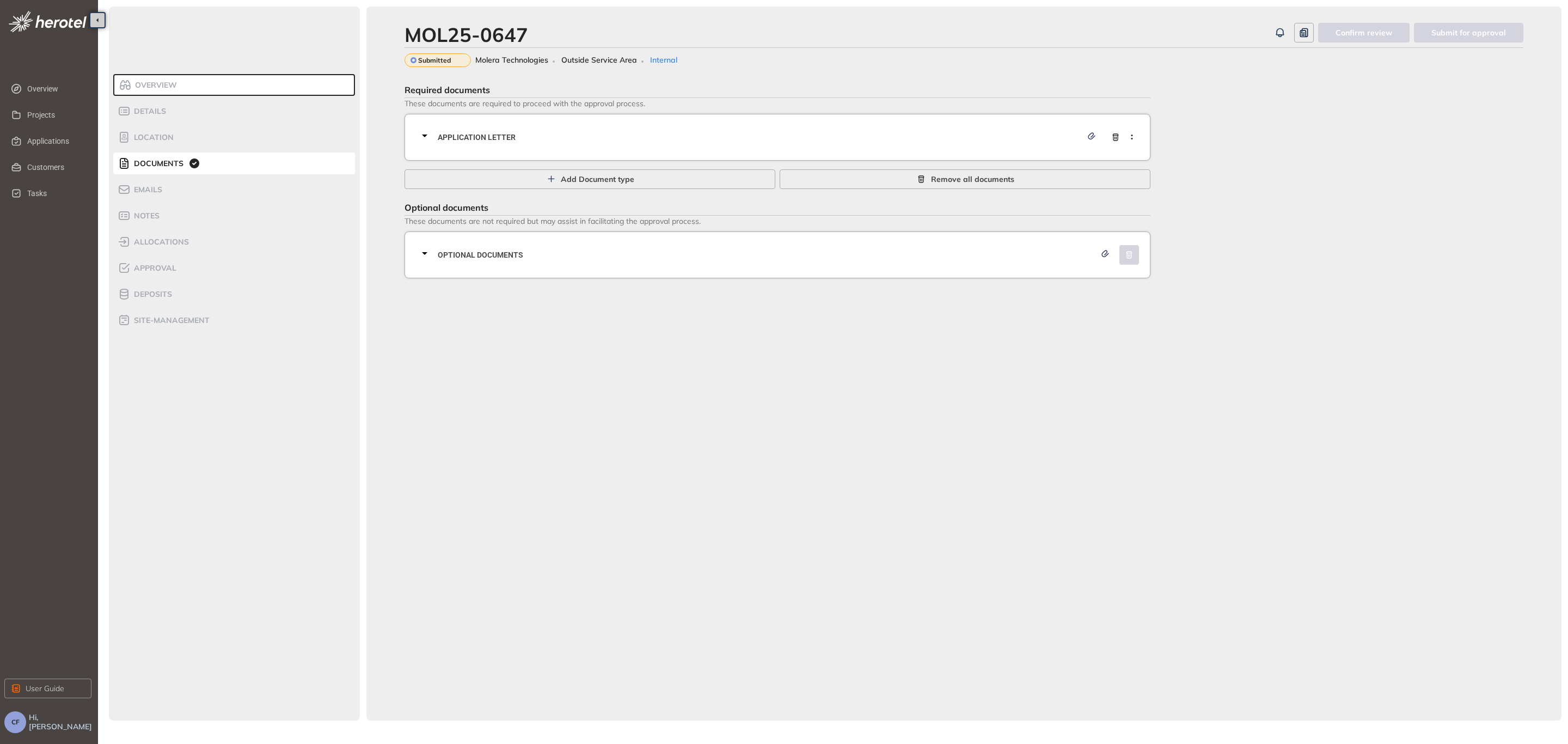
click at [683, 133] on span "Application letter" at bounding box center [760, 137] width 644 height 12
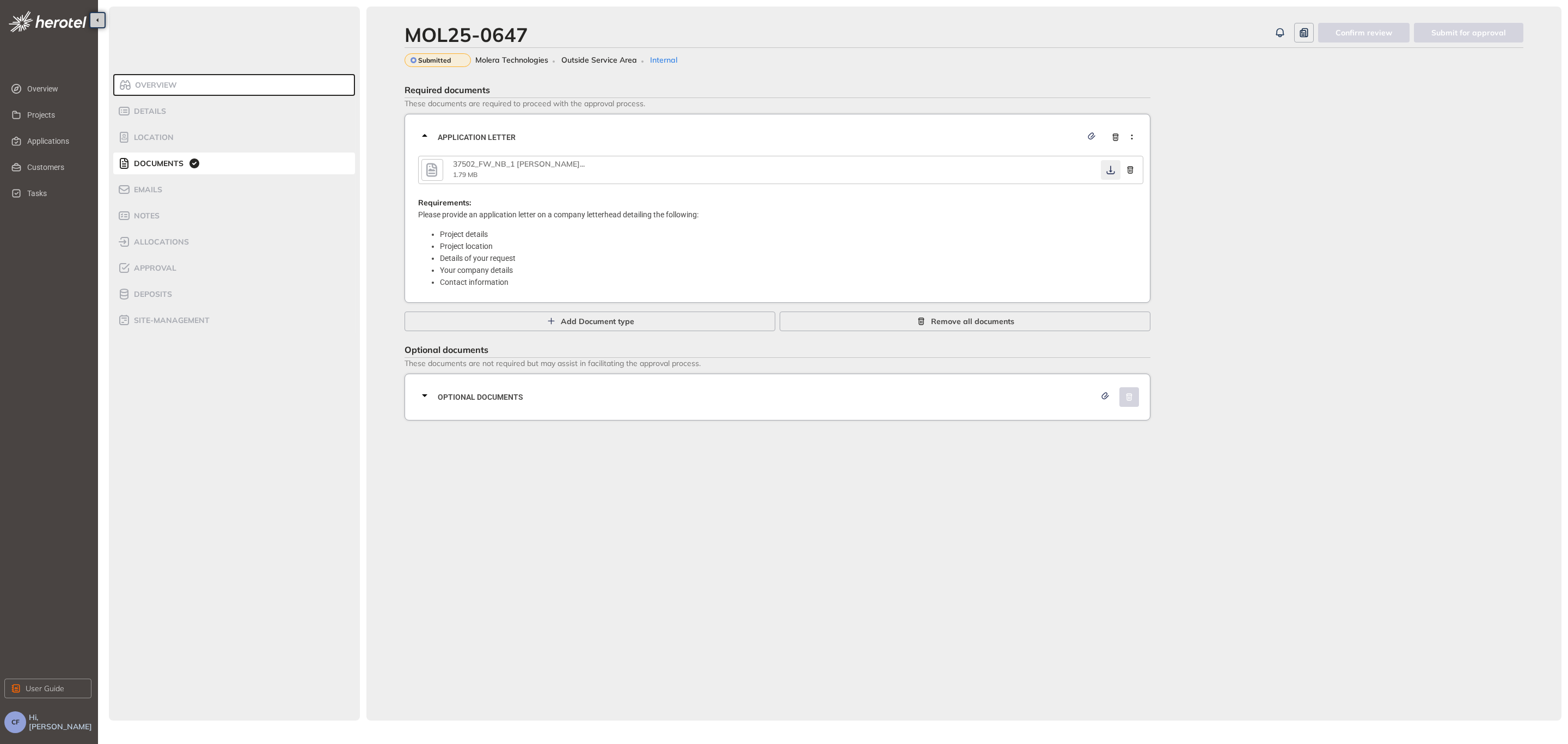
click at [1112, 165] on icon "button" at bounding box center [1110, 170] width 11 height 9
click at [645, 391] on span "Optional documents" at bounding box center [767, 397] width 658 height 12
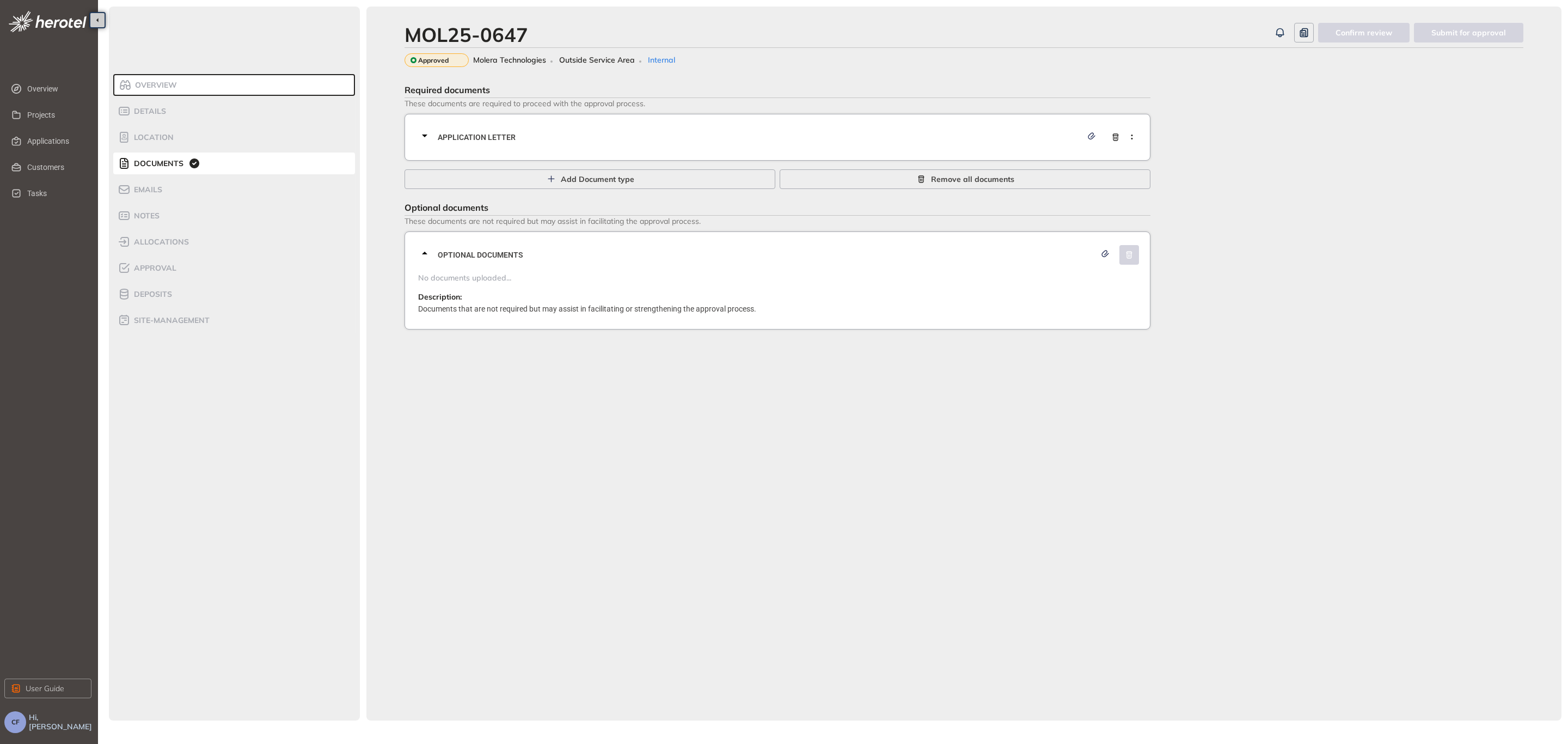
click at [729, 36] on div "MOL25-0647" at bounding box center [837, 34] width 866 height 23
click at [50, 144] on span "Applications" at bounding box center [55, 141] width 56 height 22
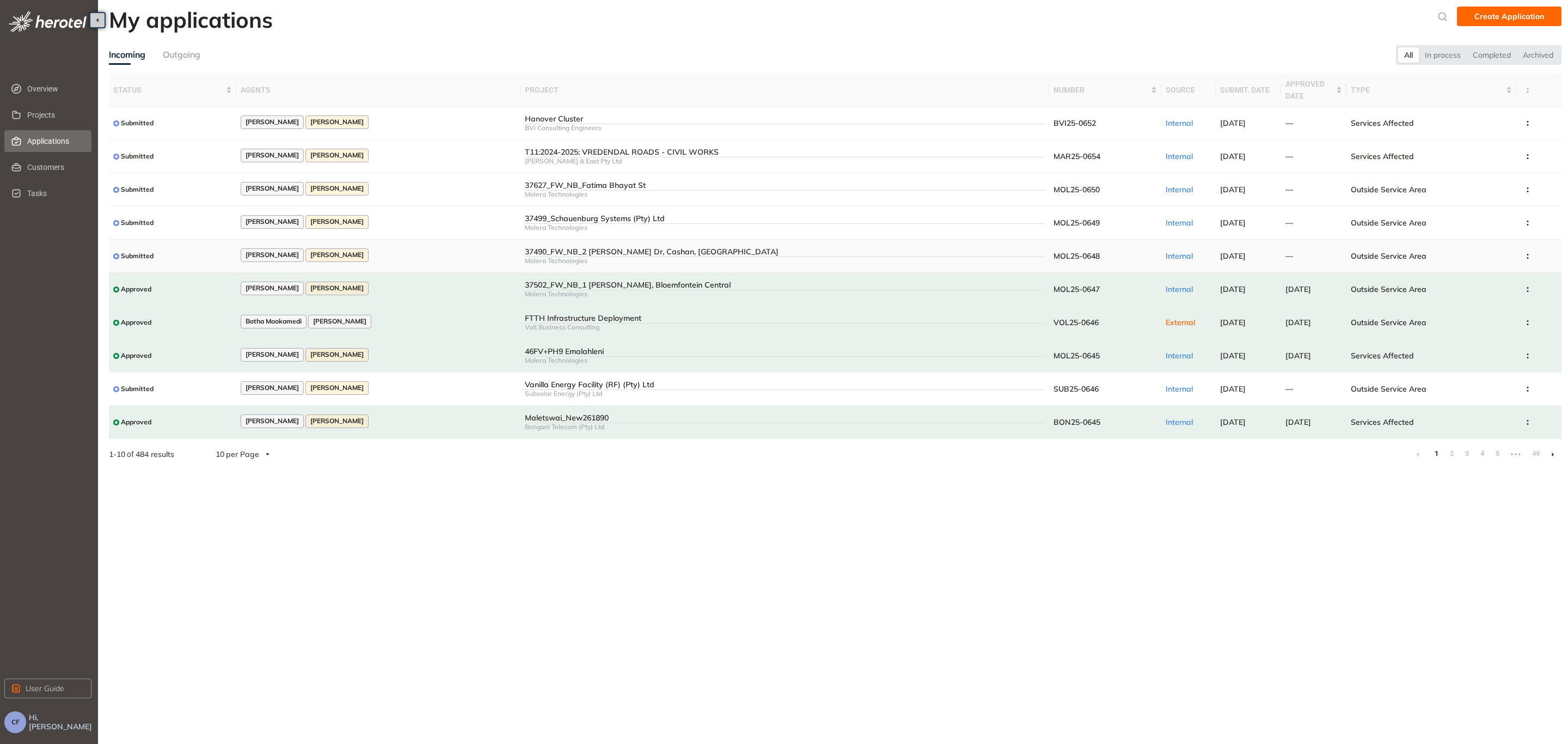
click at [188, 247] on td "Submitted" at bounding box center [172, 256] width 127 height 33
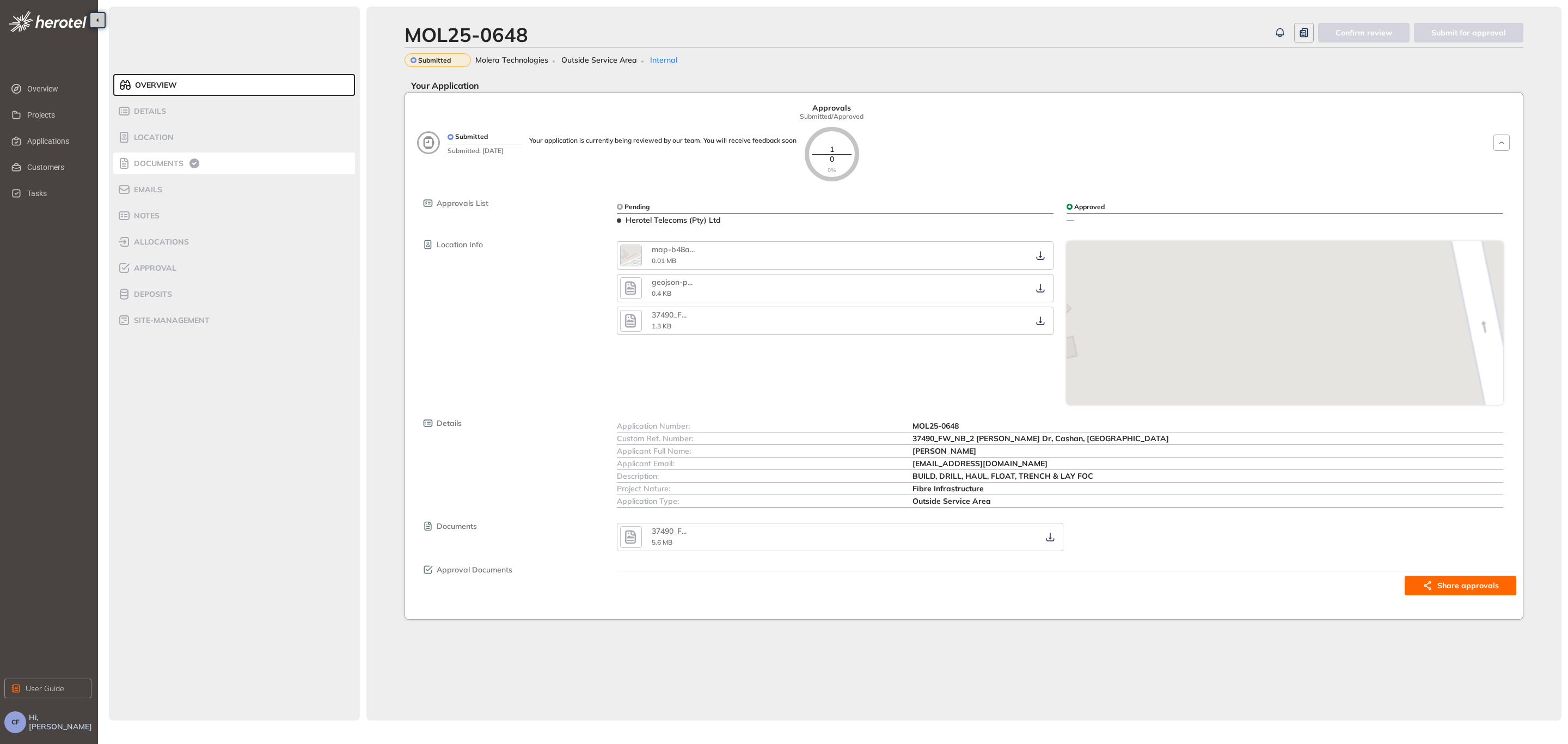
click at [165, 164] on span "Documents" at bounding box center [157, 164] width 53 height 10
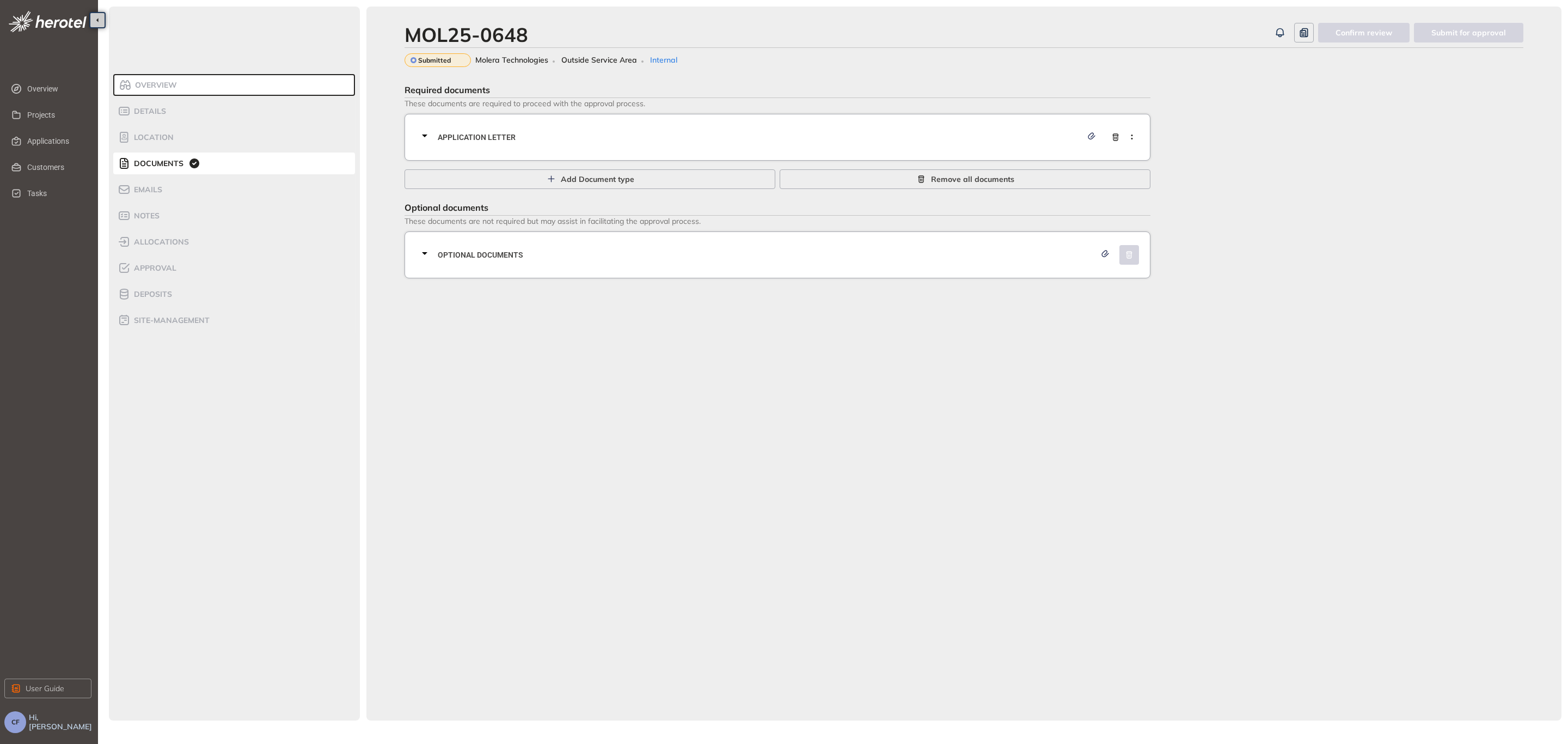
click at [1359, 203] on div "Required documents These documents are required to proceed with the approval pr…" at bounding box center [964, 179] width 1119 height 198
click at [489, 134] on span "Application letter" at bounding box center [760, 137] width 644 height 12
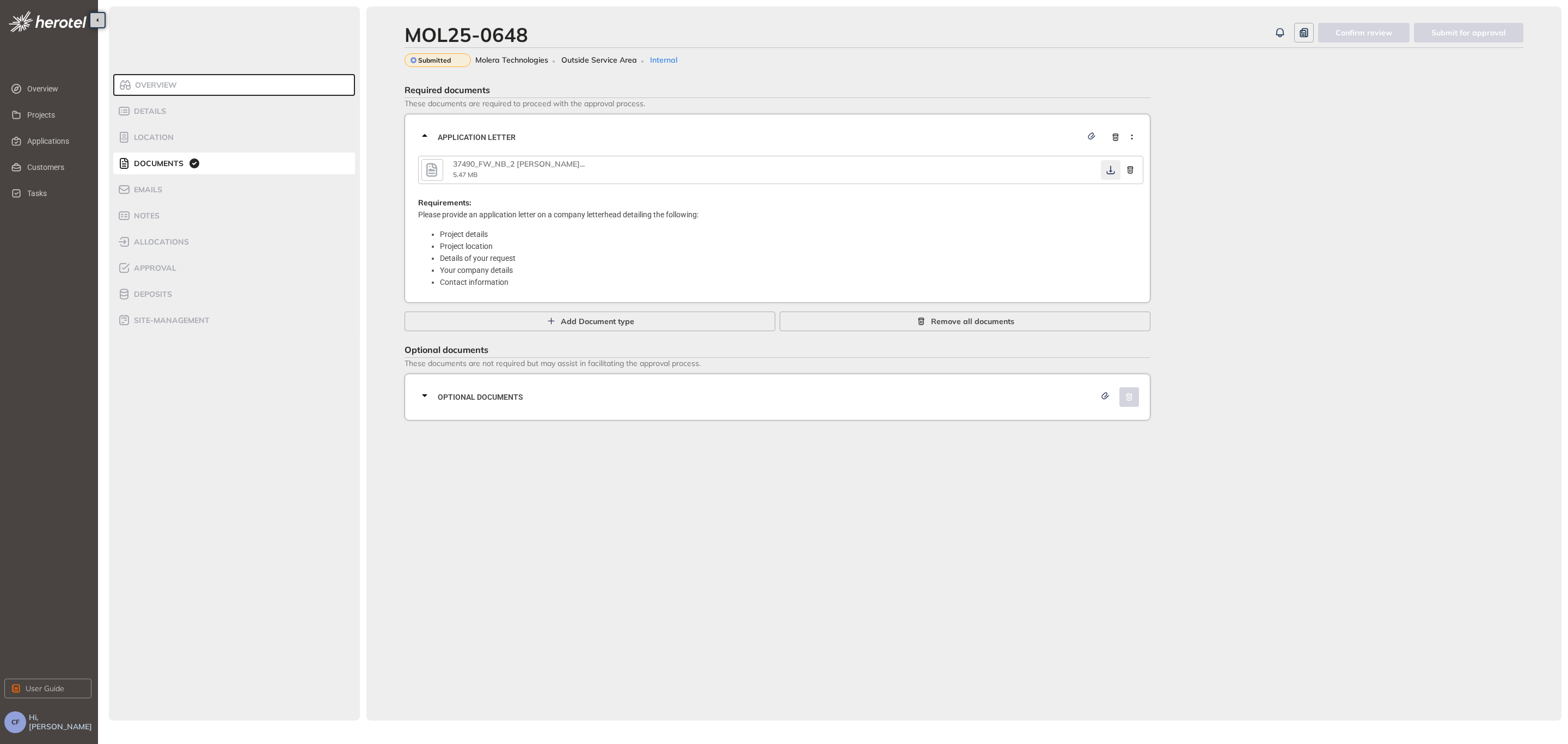
click at [1111, 167] on icon "button" at bounding box center [1110, 170] width 11 height 9
click at [560, 399] on span "Optional documents" at bounding box center [767, 397] width 658 height 12
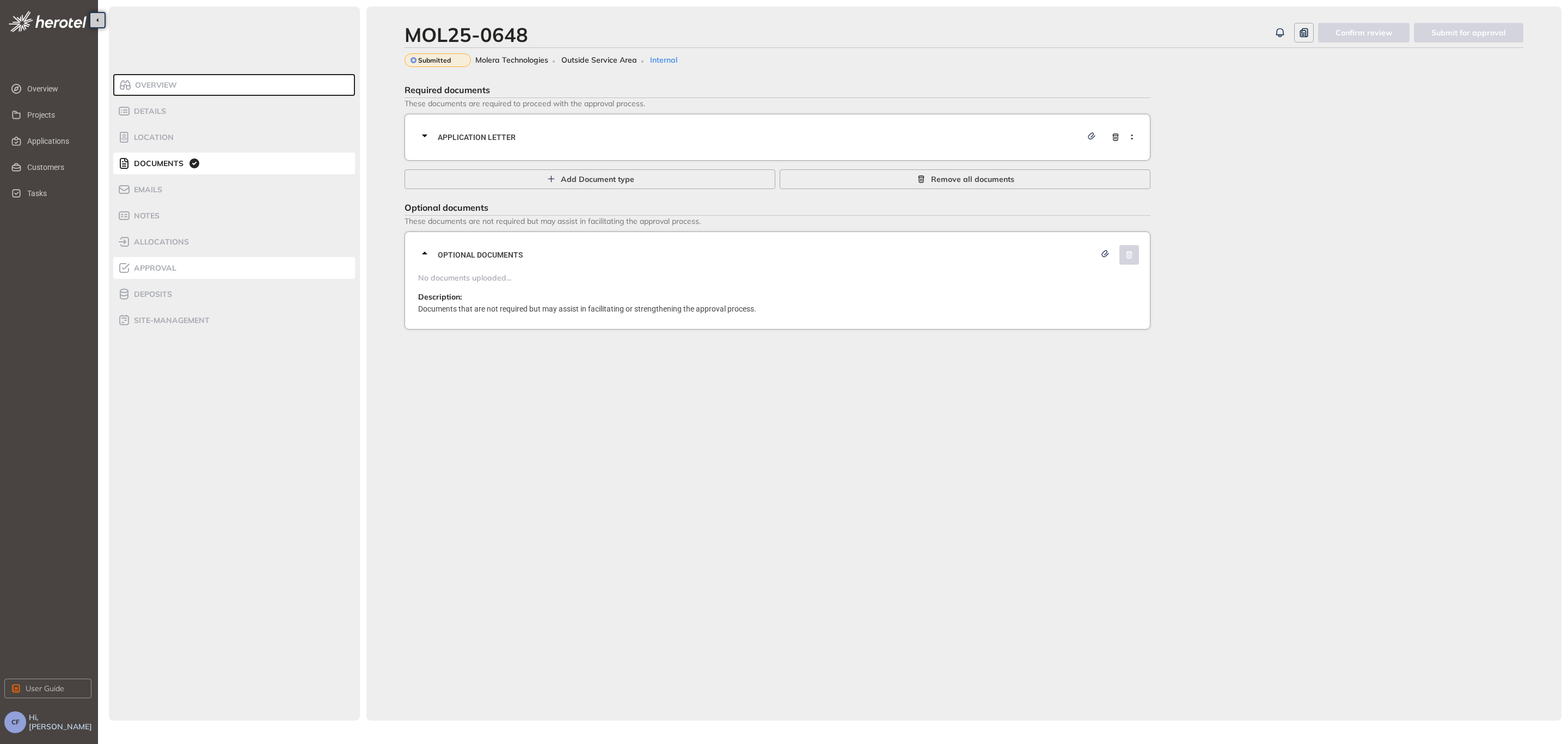
click at [170, 269] on span "Approval" at bounding box center [153, 268] width 46 height 10
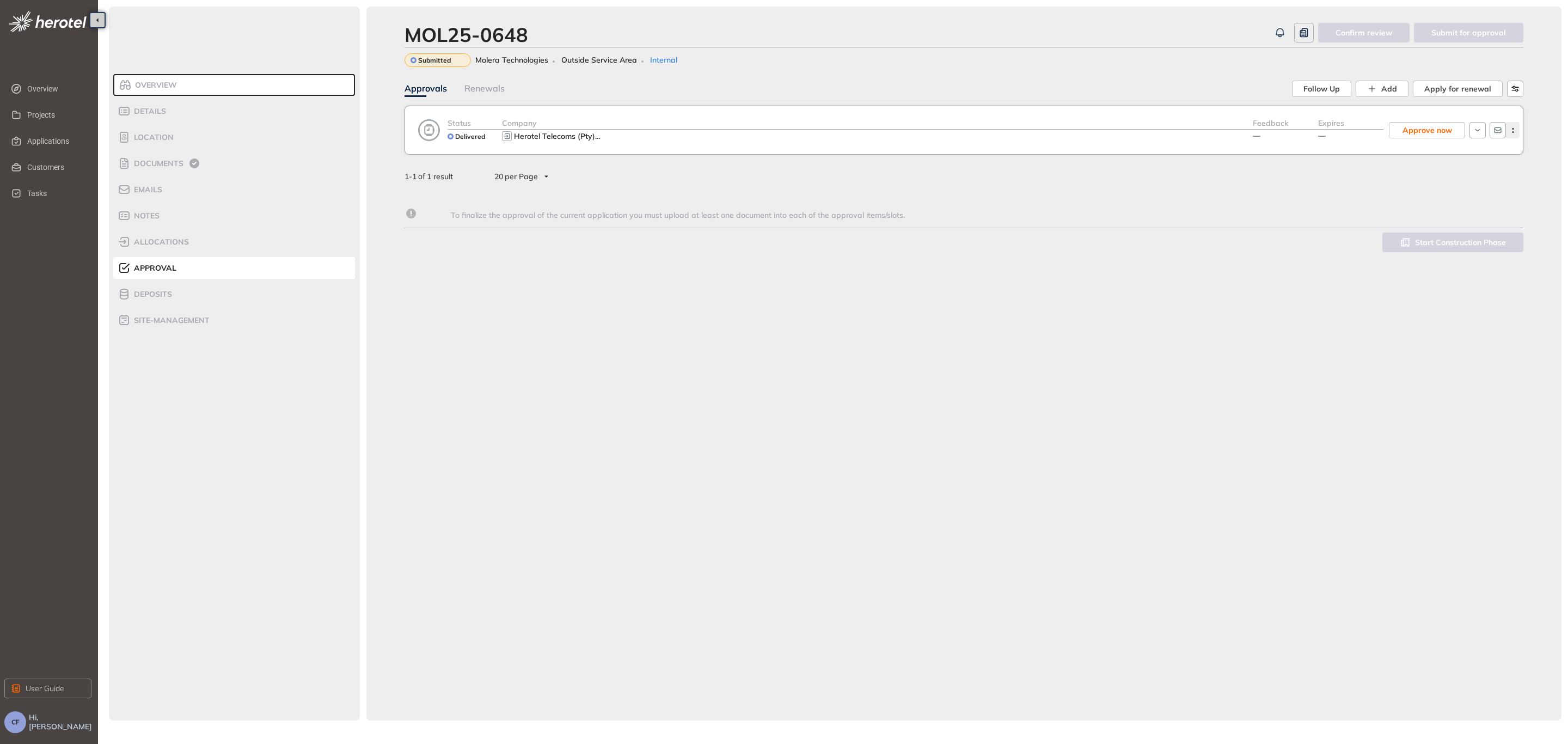
click at [1515, 127] on button "button" at bounding box center [1513, 130] width 14 height 17
click at [1497, 174] on span "View approval form" at bounding box center [1472, 175] width 74 height 10
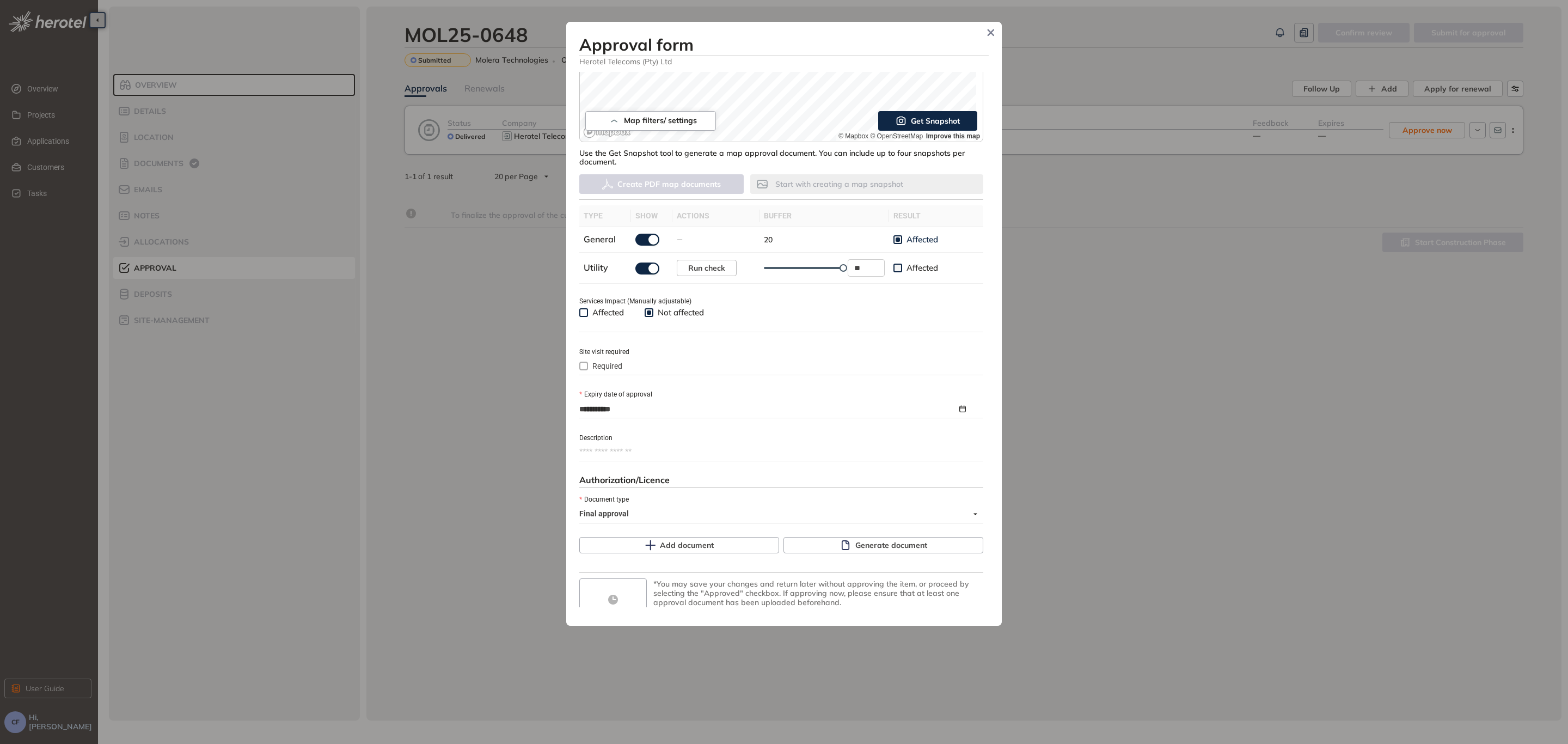
scroll to position [245, 0]
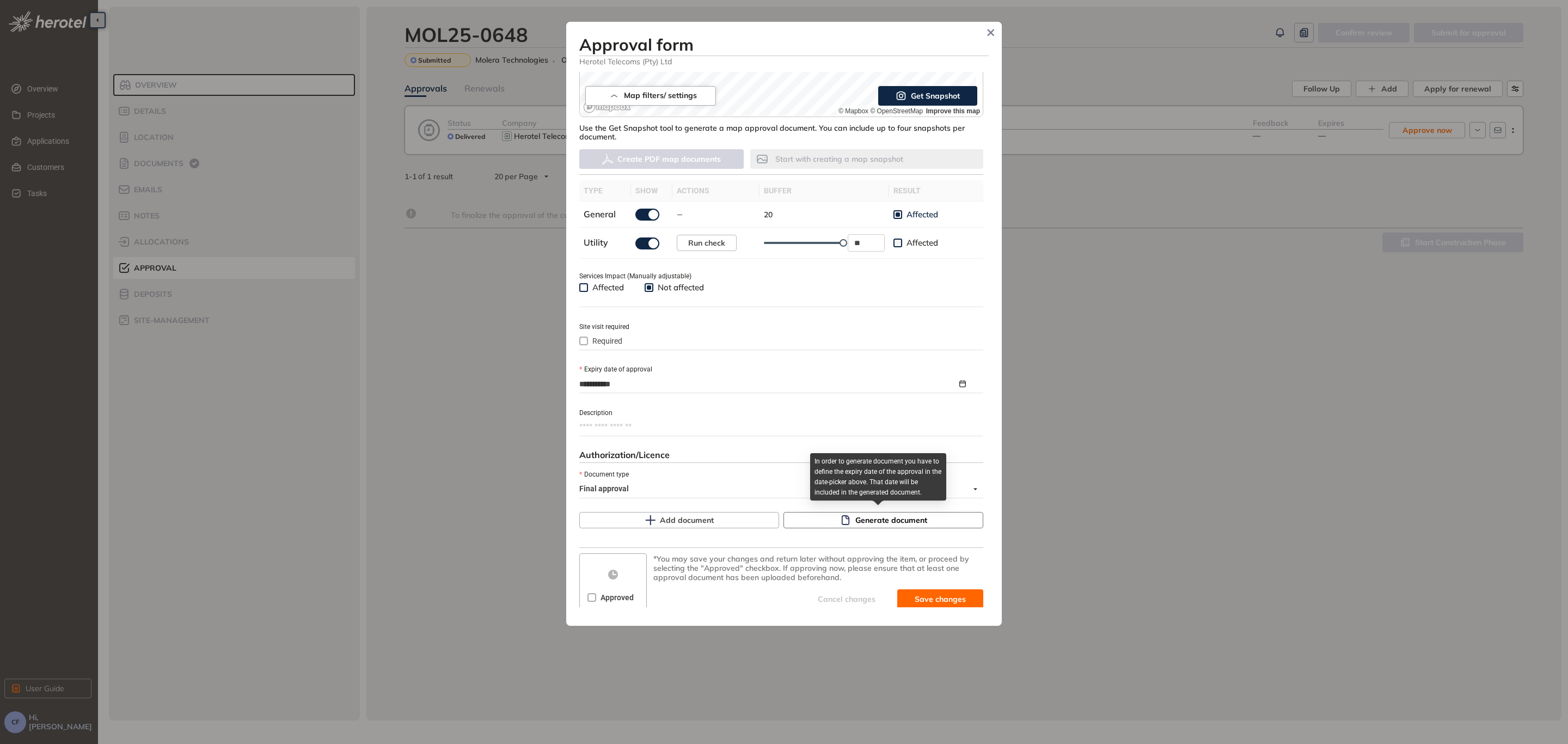
click at [885, 523] on span "Generate document" at bounding box center [891, 520] width 72 height 12
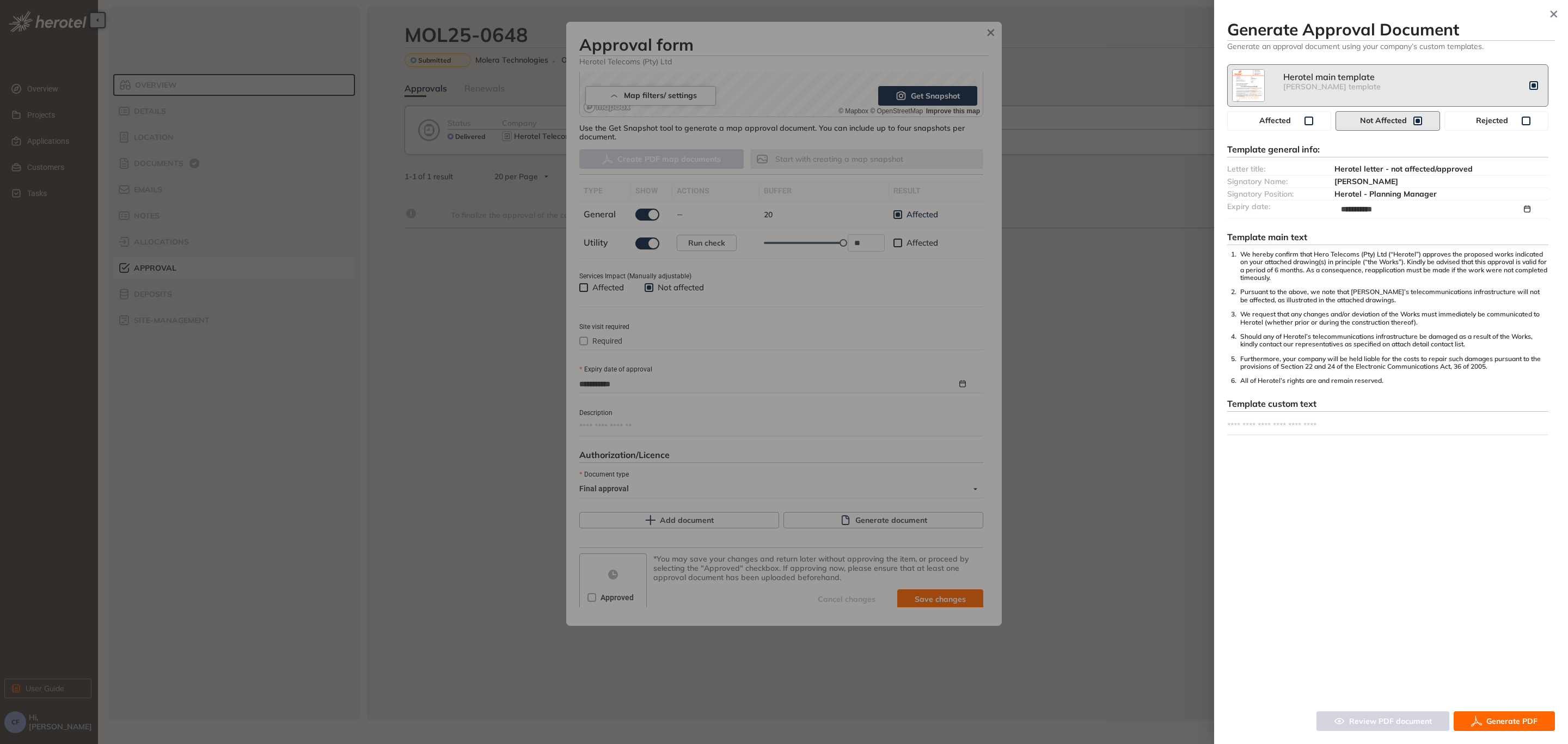
click at [1536, 714] on button "Generate PDF" at bounding box center [1504, 721] width 101 height 20
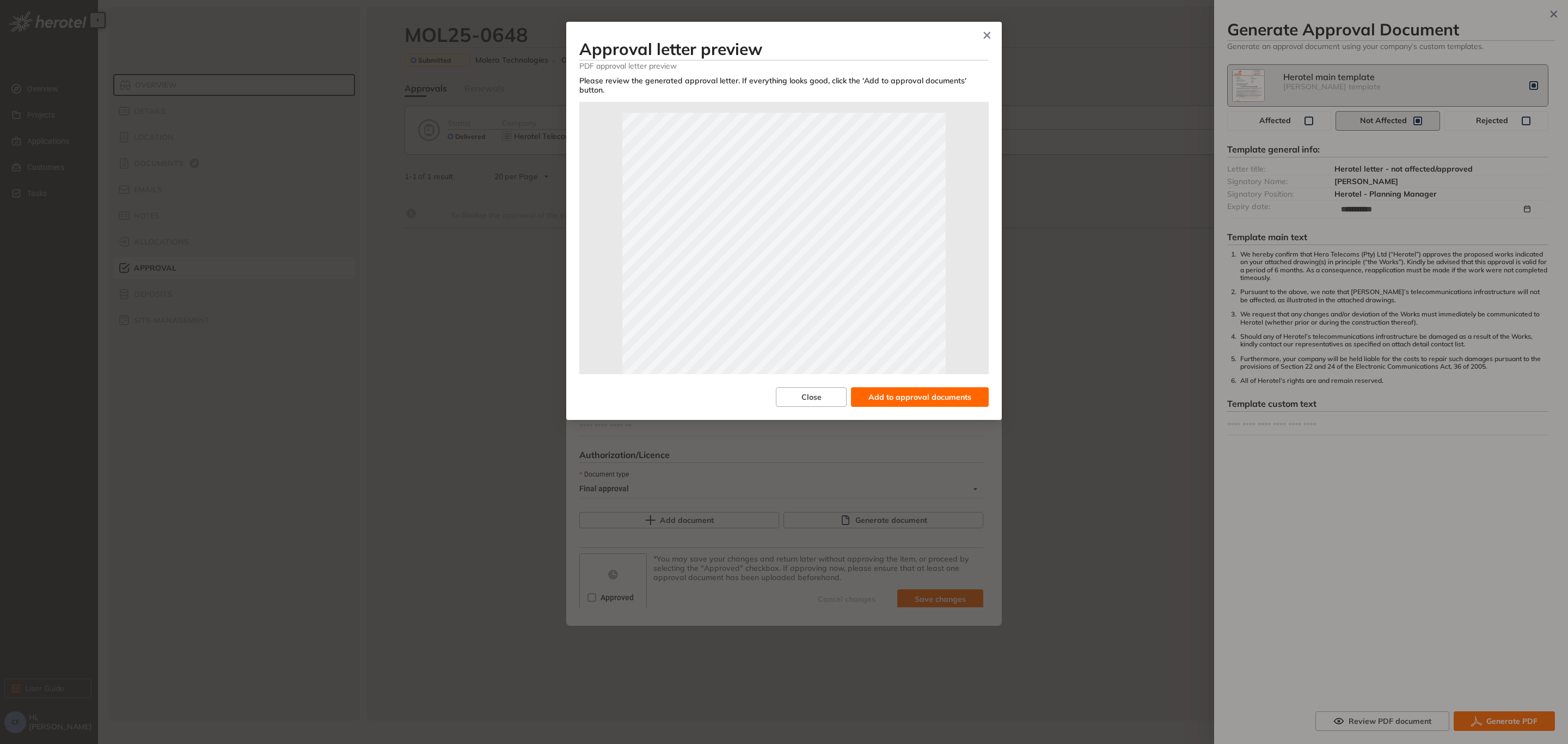
click at [949, 391] on span "Add to approval documents" at bounding box center [920, 397] width 103 height 12
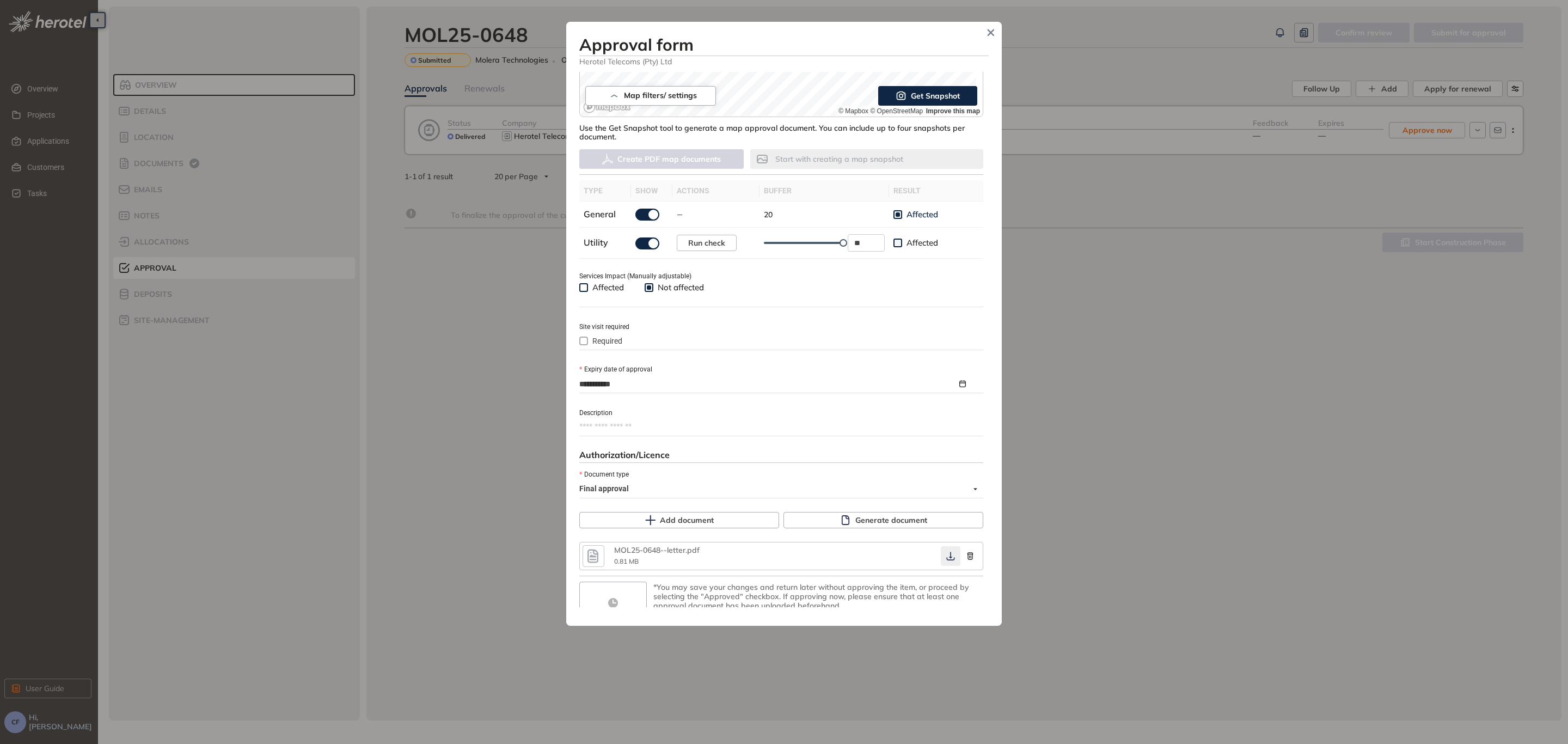
click at [941, 560] on button "button" at bounding box center [950, 556] width 20 height 20
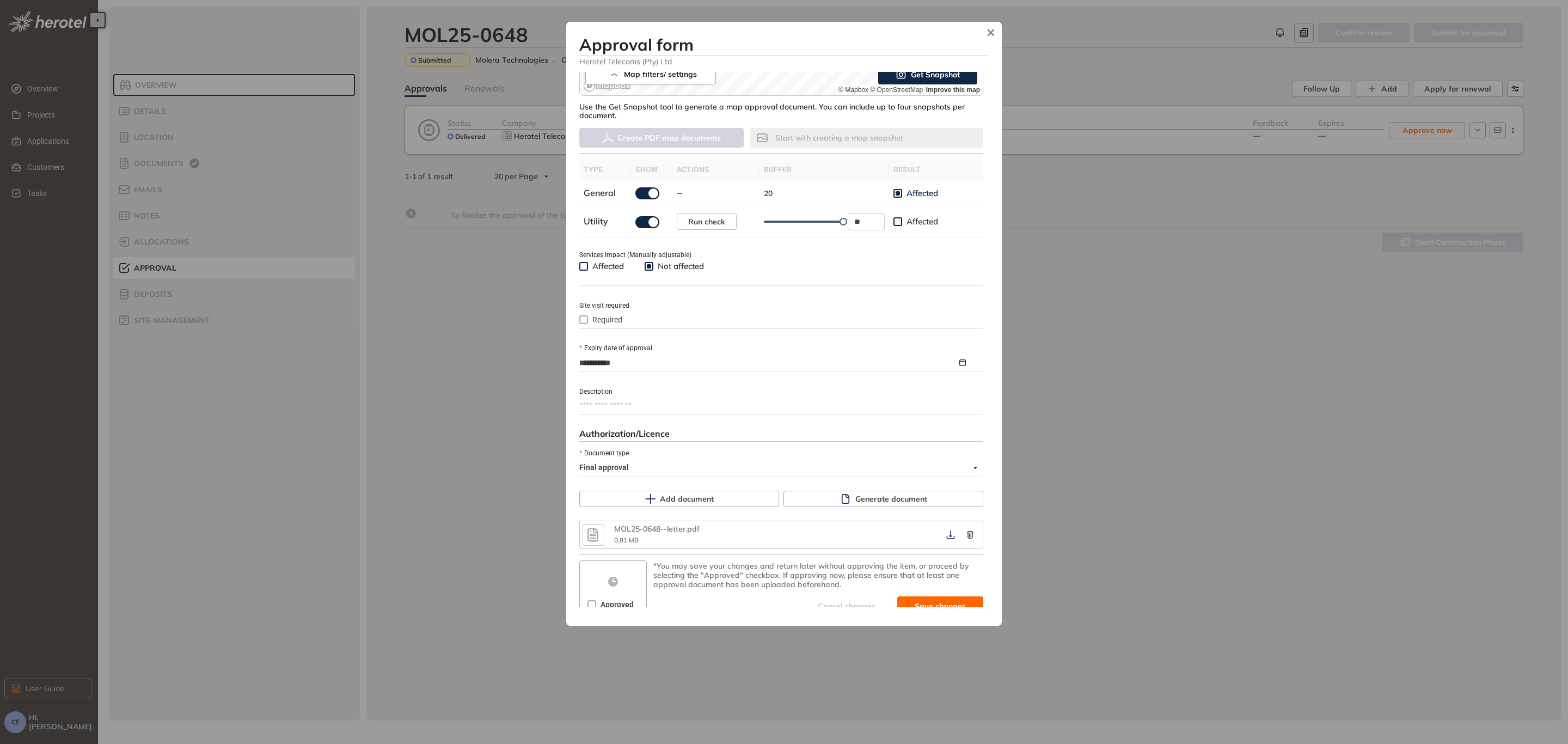
scroll to position [278, 0]
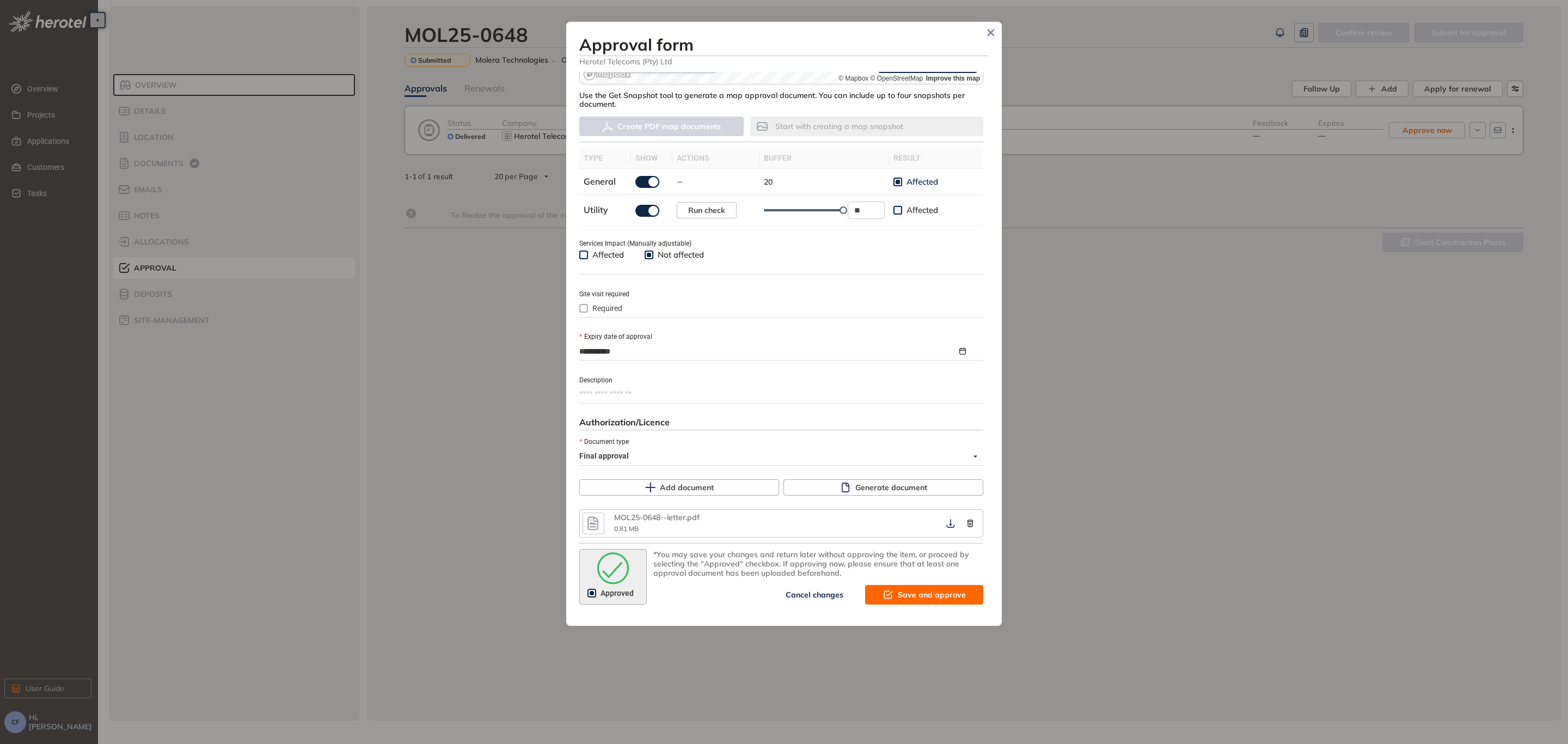
click at [919, 591] on span "Save and approve" at bounding box center [932, 594] width 68 height 12
type textarea "**********"
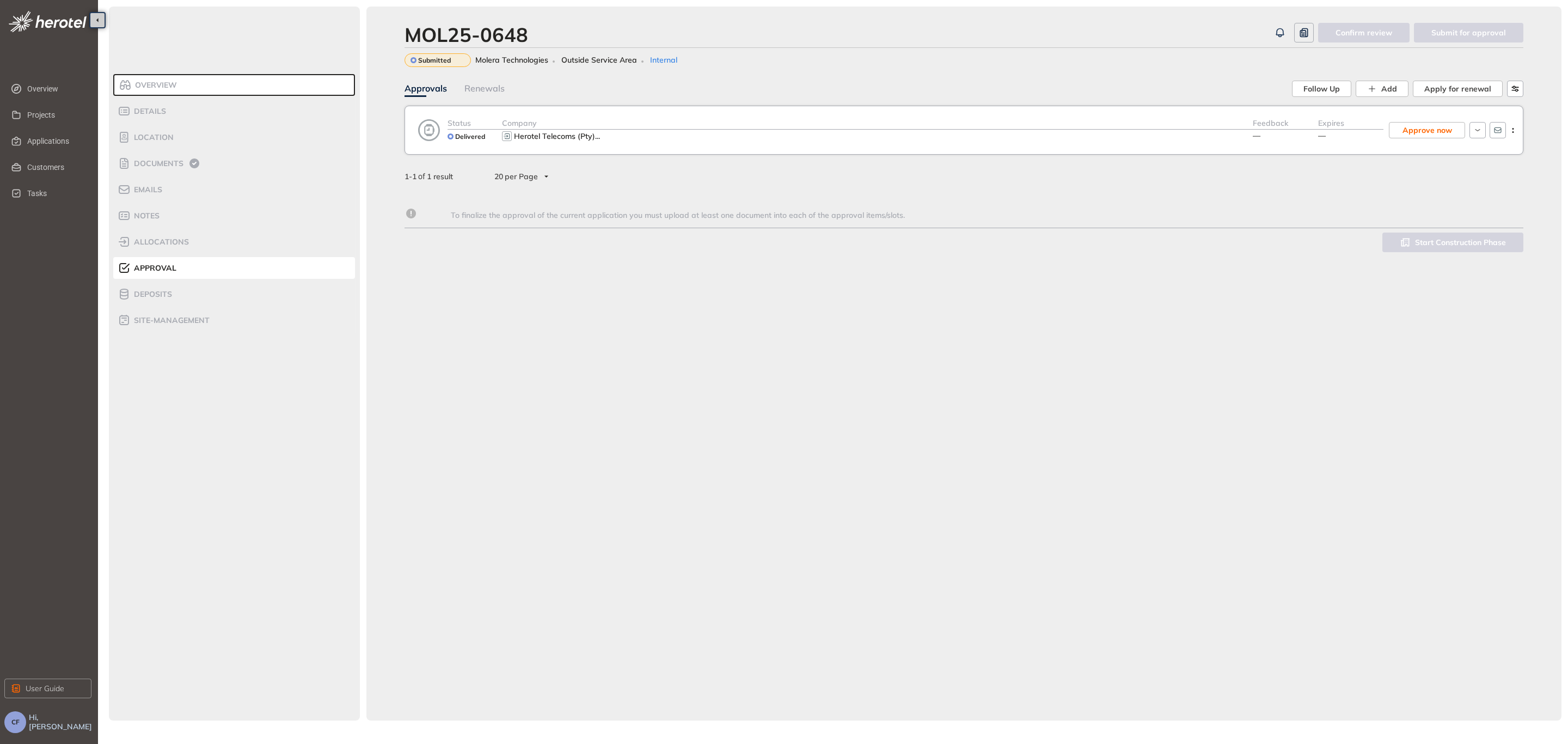
click at [1022, 135] on div "Herotel Telecoms (Pty) ..." at bounding box center [877, 136] width 751 height 13
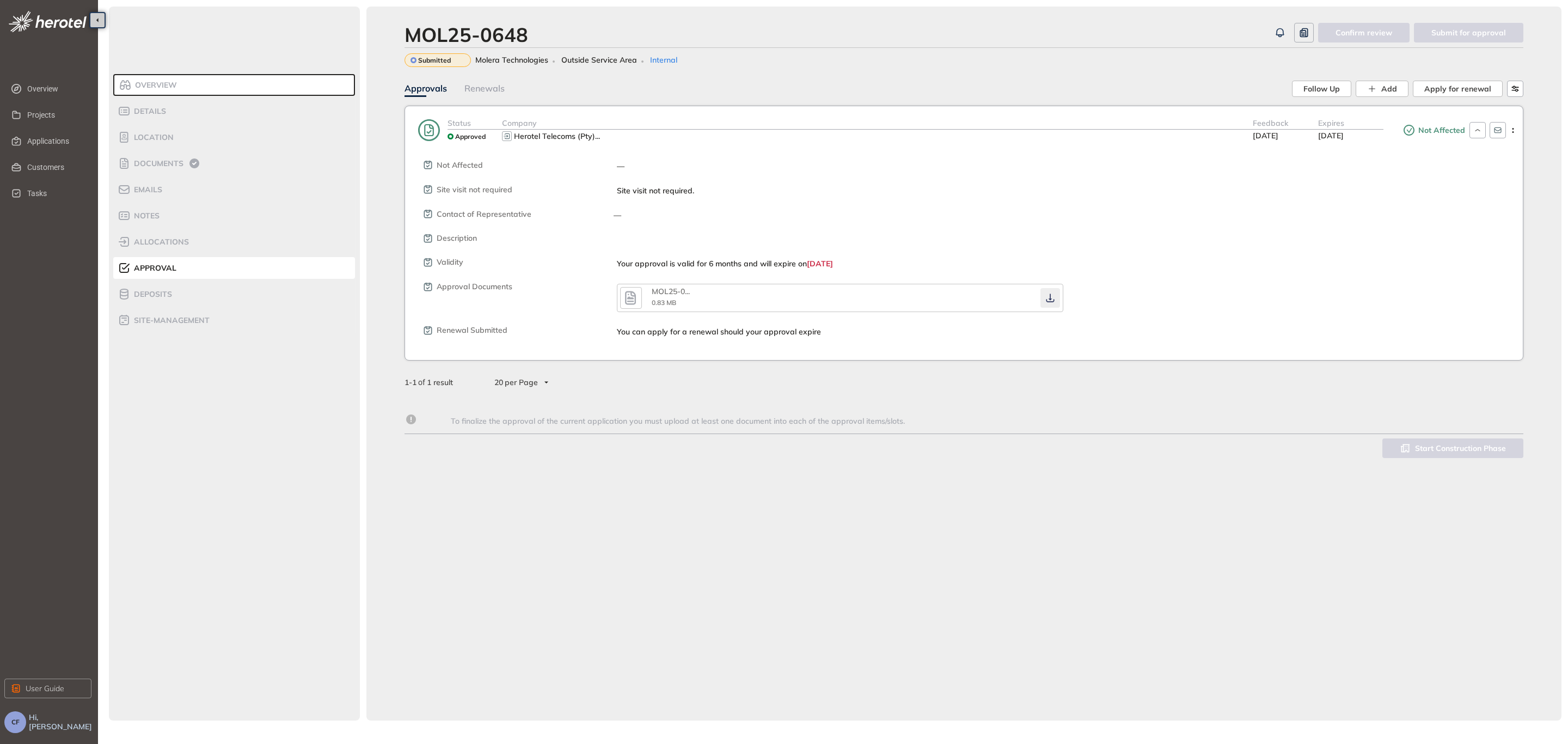
click at [1042, 298] on button "button" at bounding box center [1050, 298] width 20 height 20
